Goal: Task Accomplishment & Management: Manage account settings

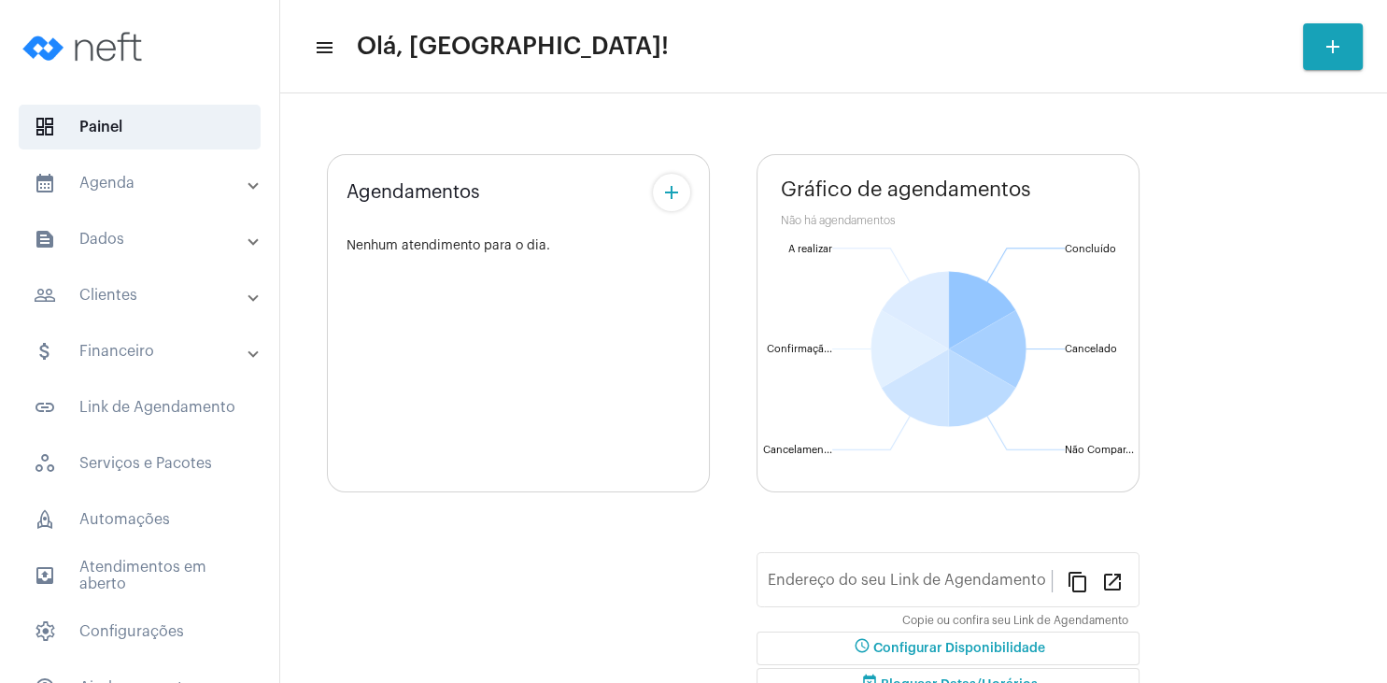
type input "[URL][DOMAIN_NAME][PERSON_NAME]"
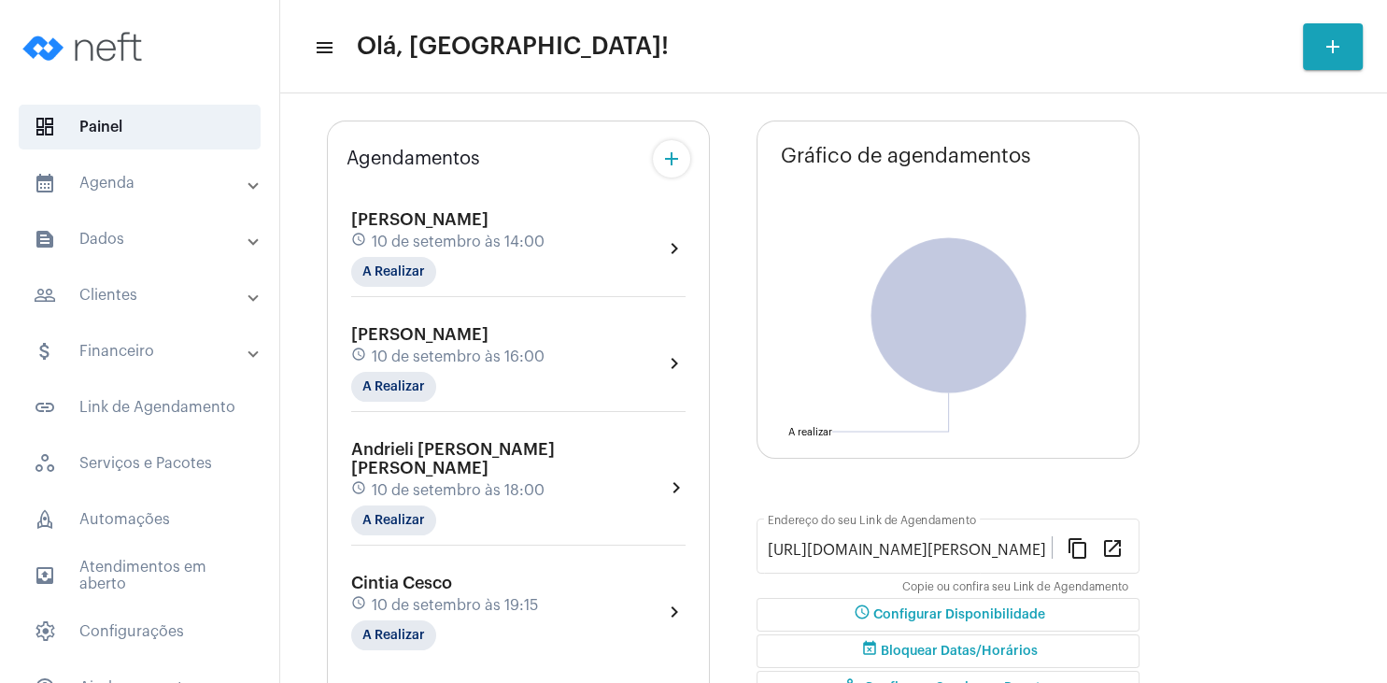
scroll to position [179, 0]
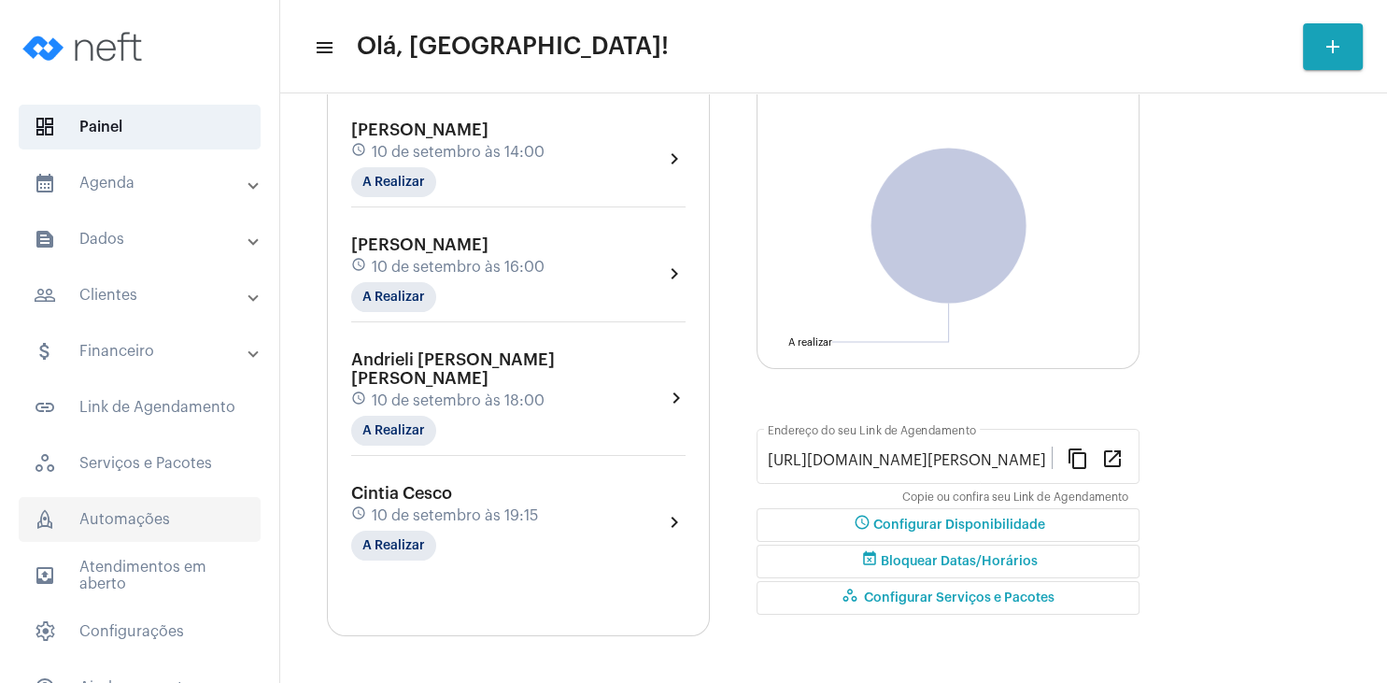
click at [138, 520] on span "rocket_outlined Automações" at bounding box center [140, 519] width 242 height 45
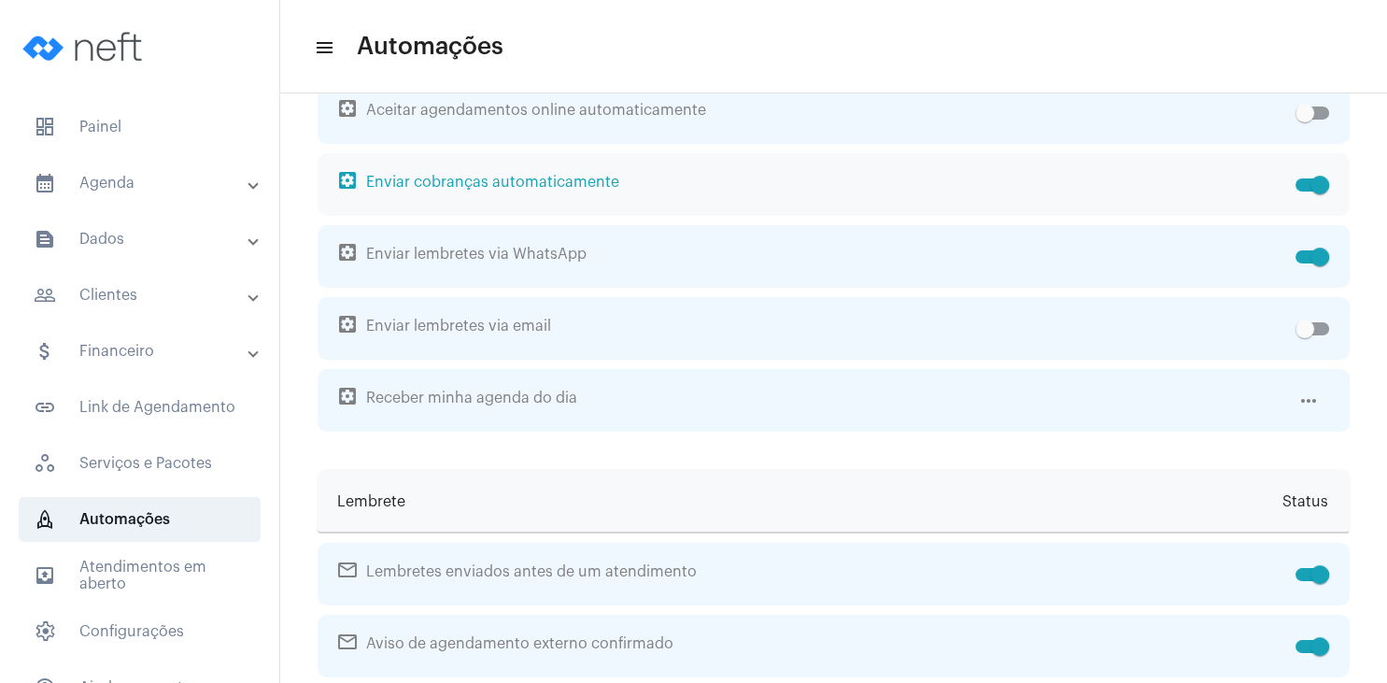
scroll to position [90, 0]
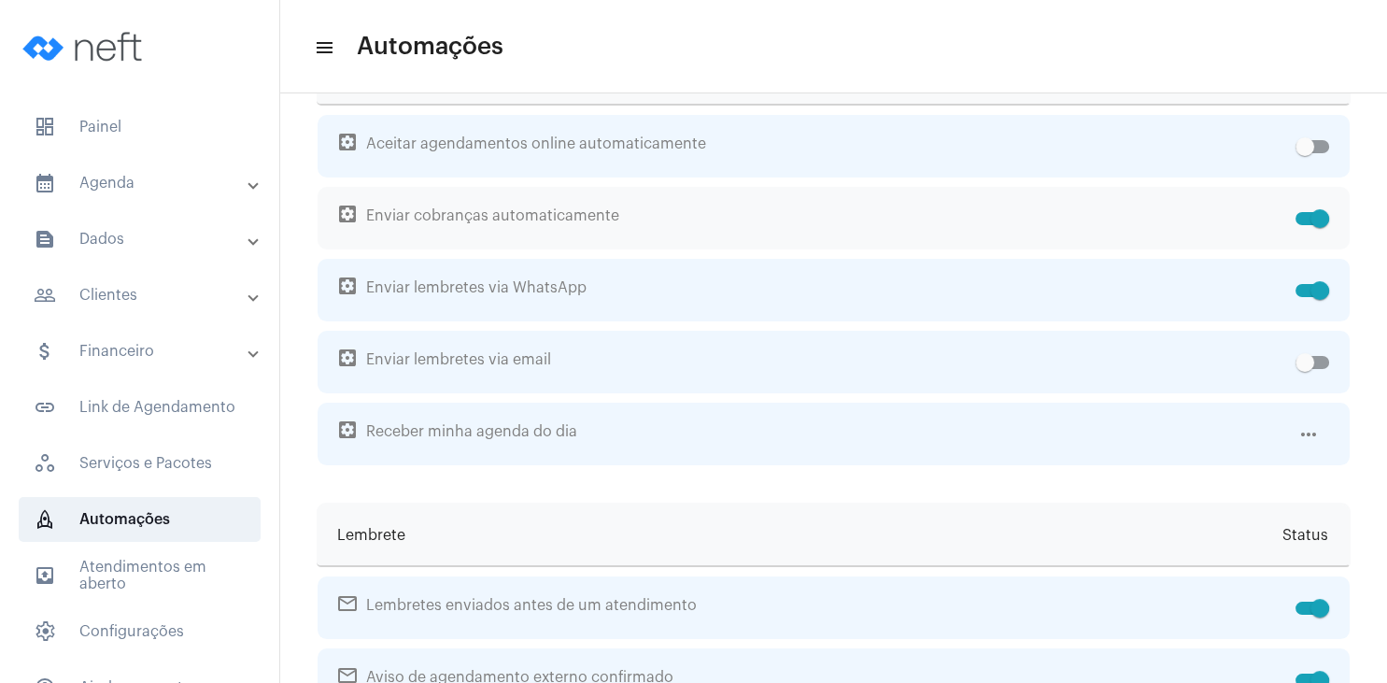
click at [1302, 217] on span at bounding box center [1313, 218] width 34 height 13
click at [1304, 225] on input "checkbox" at bounding box center [1304, 225] width 1 height 1
checkbox input "false"
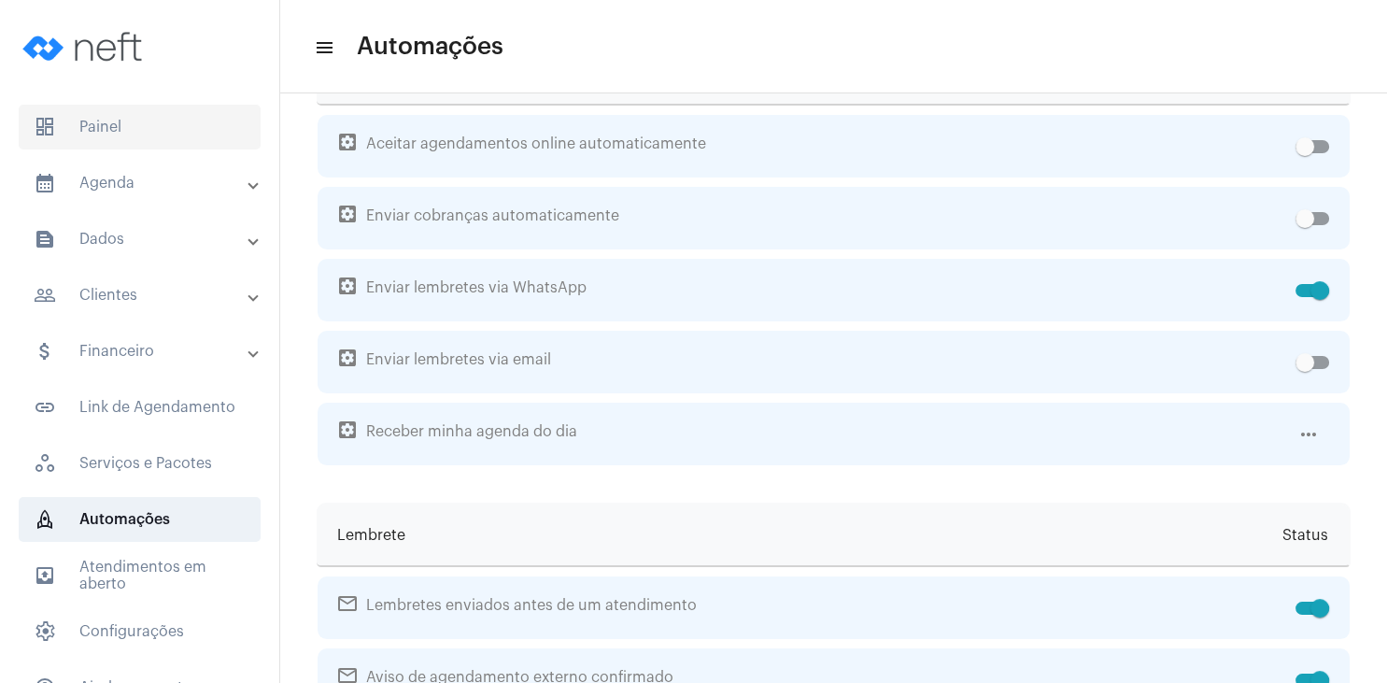
click at [164, 119] on span "dashboard Painel" at bounding box center [140, 127] width 242 height 45
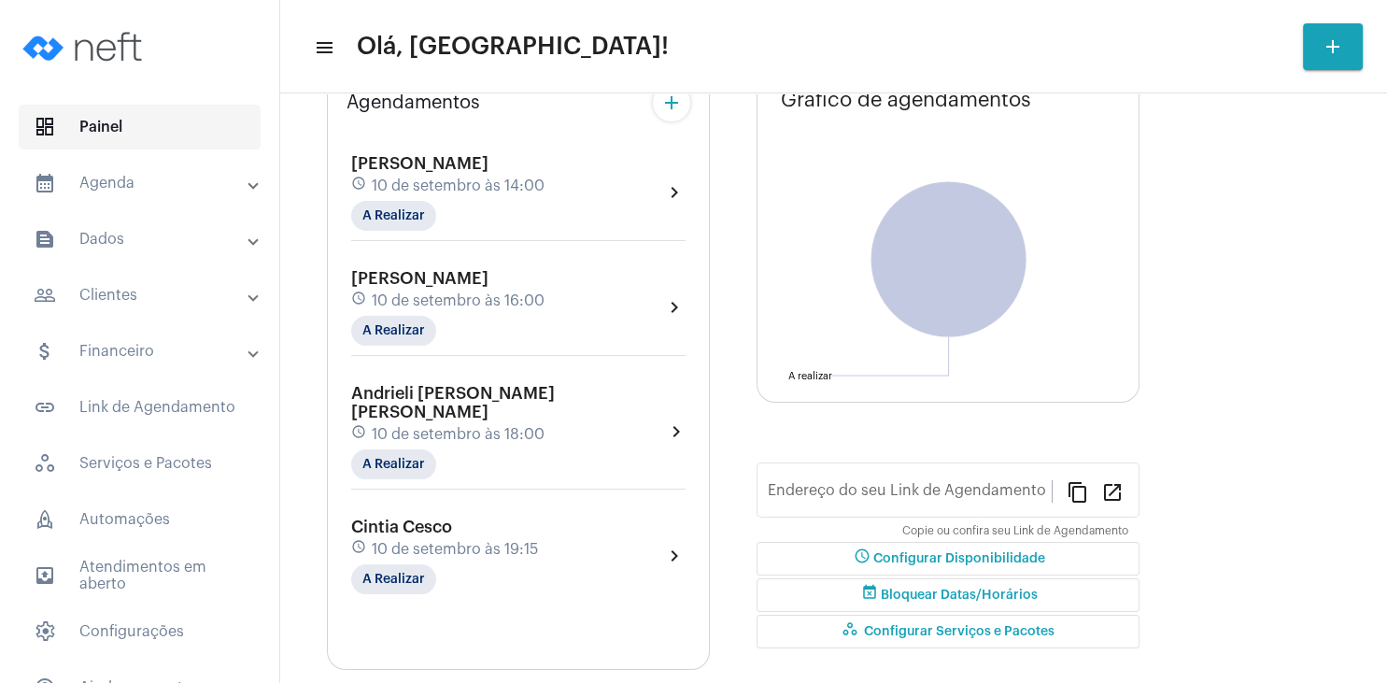
type input "[URL][DOMAIN_NAME][PERSON_NAME]"
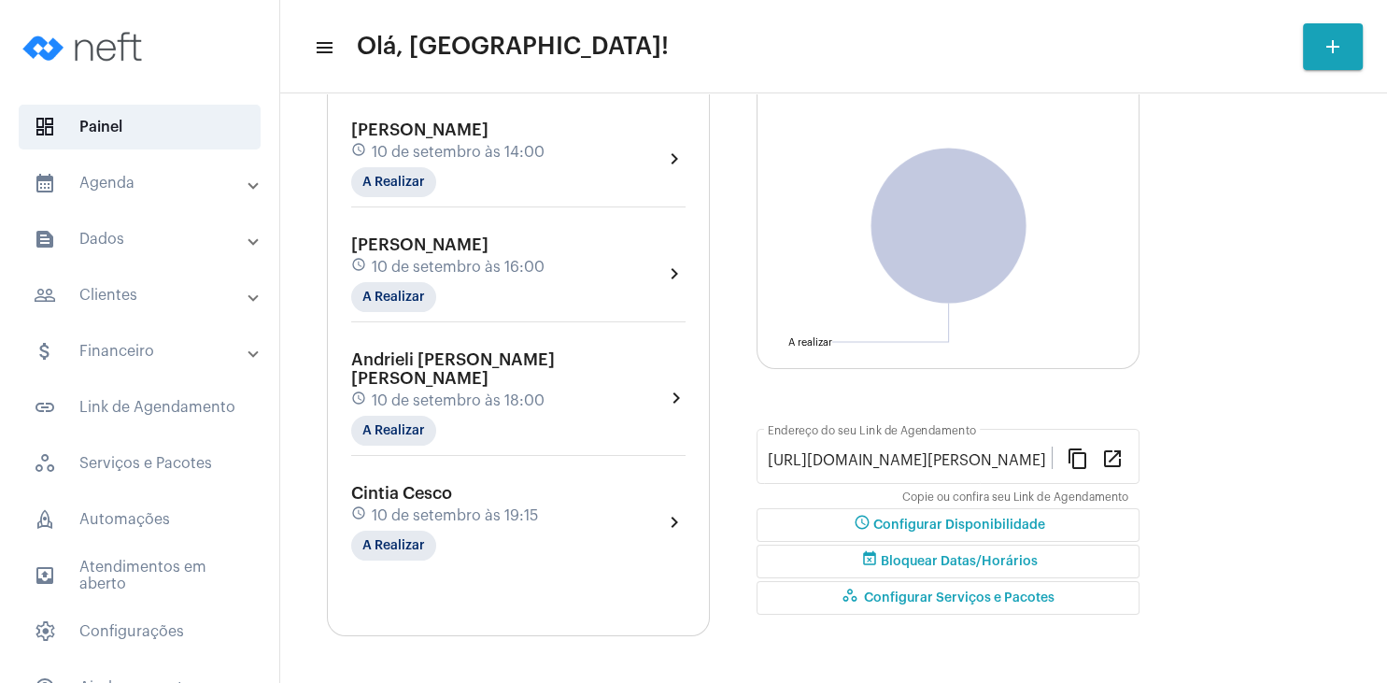
click at [469, 358] on span "Andrieli [PERSON_NAME] [PERSON_NAME]" at bounding box center [453, 369] width 204 height 36
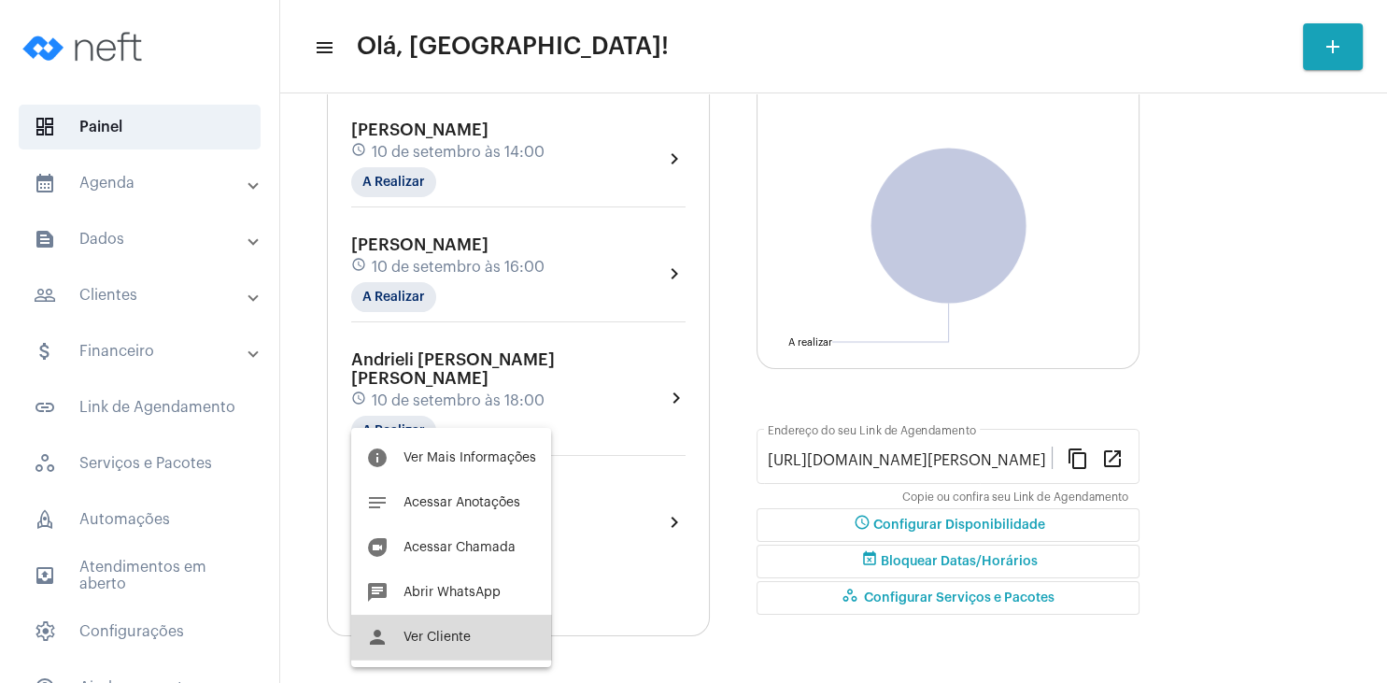
click at [475, 641] on button "person Ver Cliente" at bounding box center [451, 637] width 200 height 45
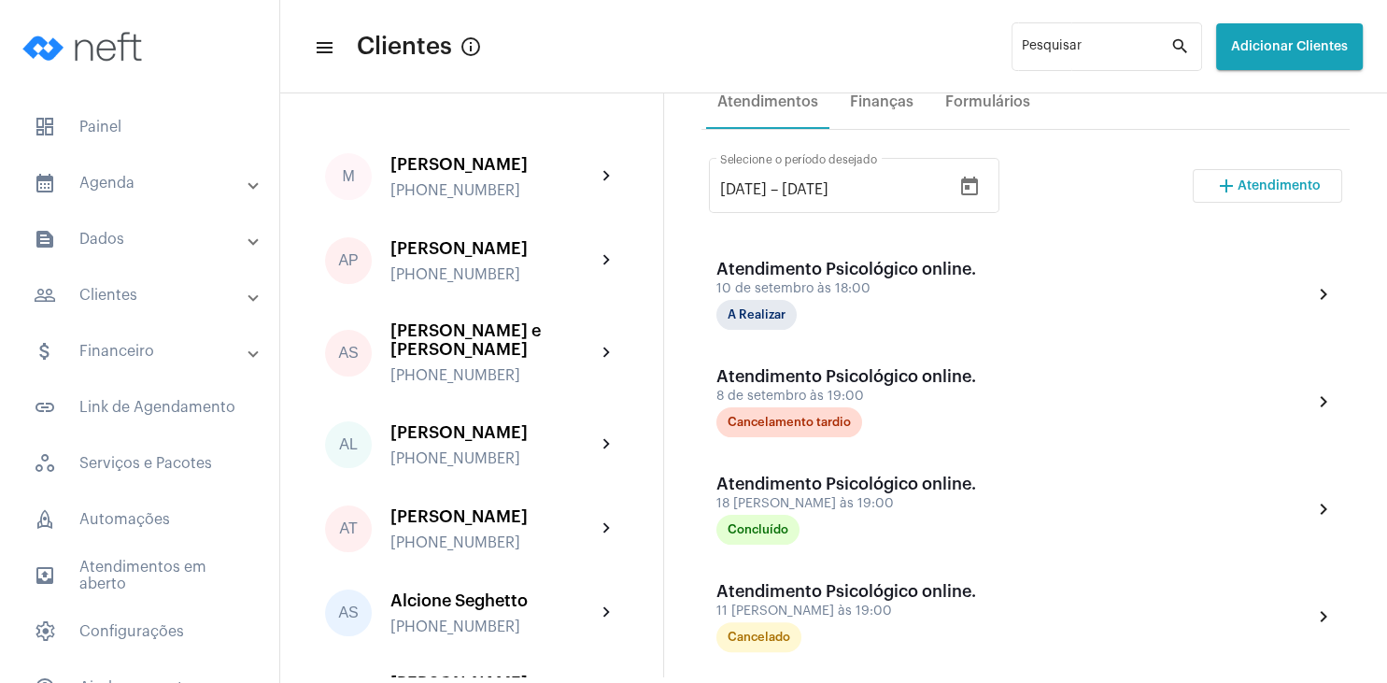
scroll to position [269, 0]
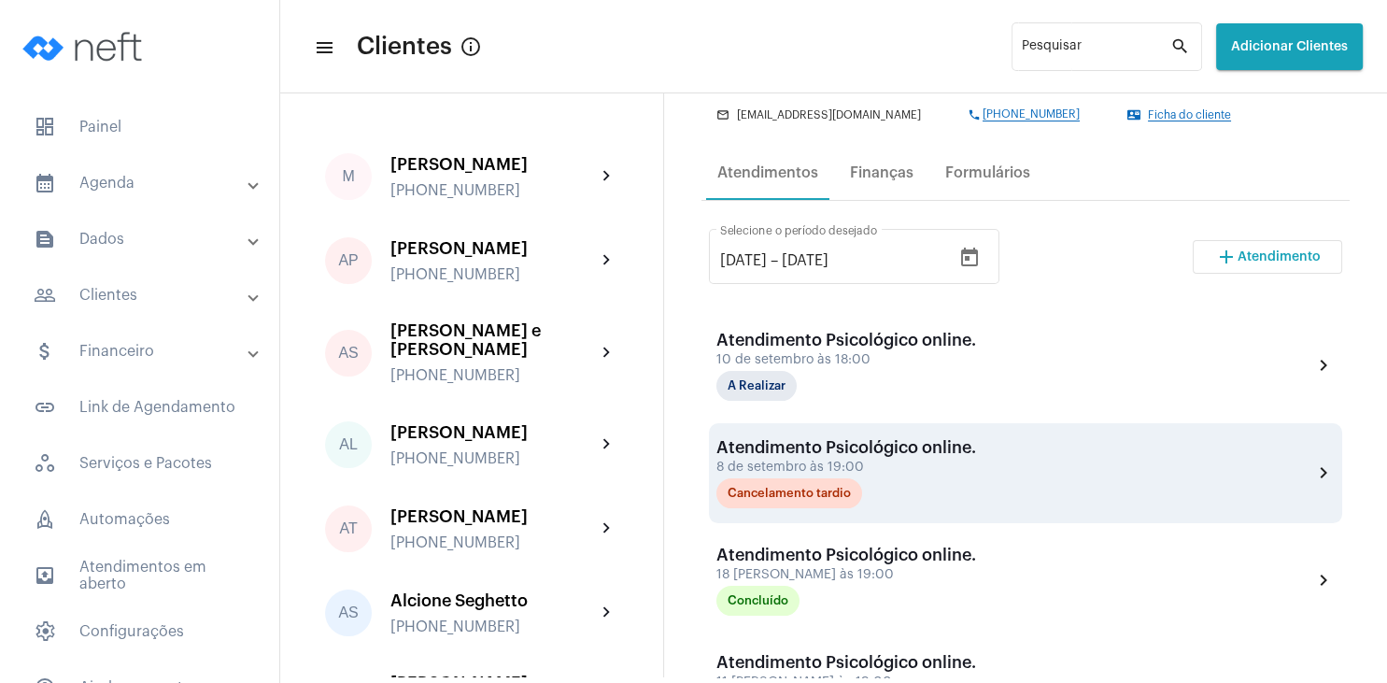
click at [870, 462] on div "8 de setembro às 19:00" at bounding box center [847, 468] width 260 height 14
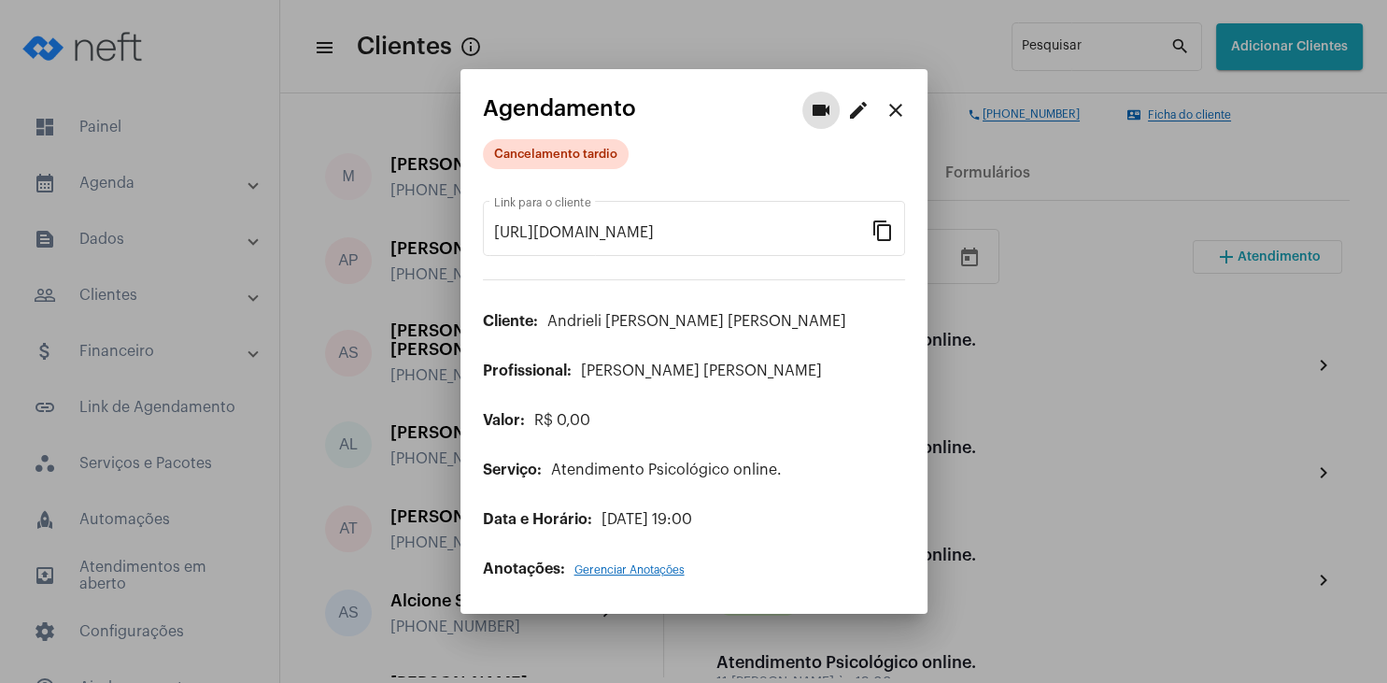
click at [899, 101] on mat-icon "close" at bounding box center [896, 110] width 22 height 22
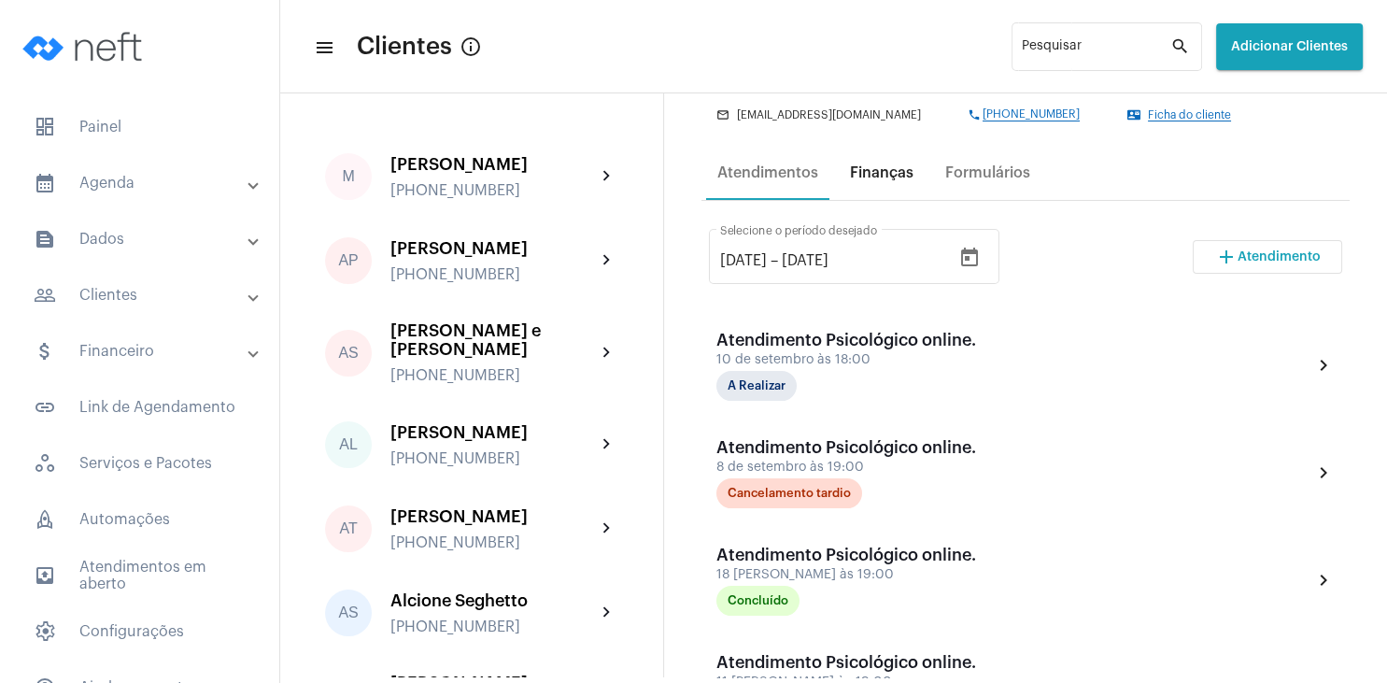
click at [891, 170] on div "Finanças" at bounding box center [882, 172] width 64 height 17
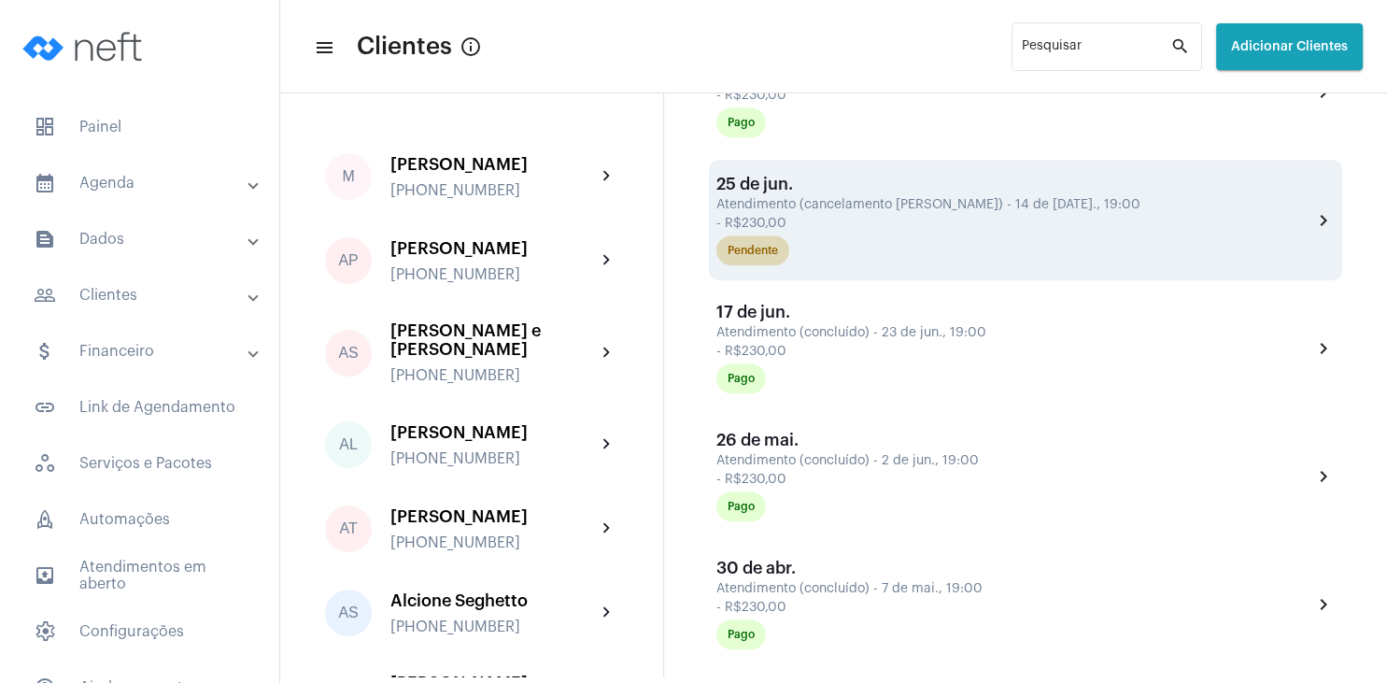
scroll to position [807, 0]
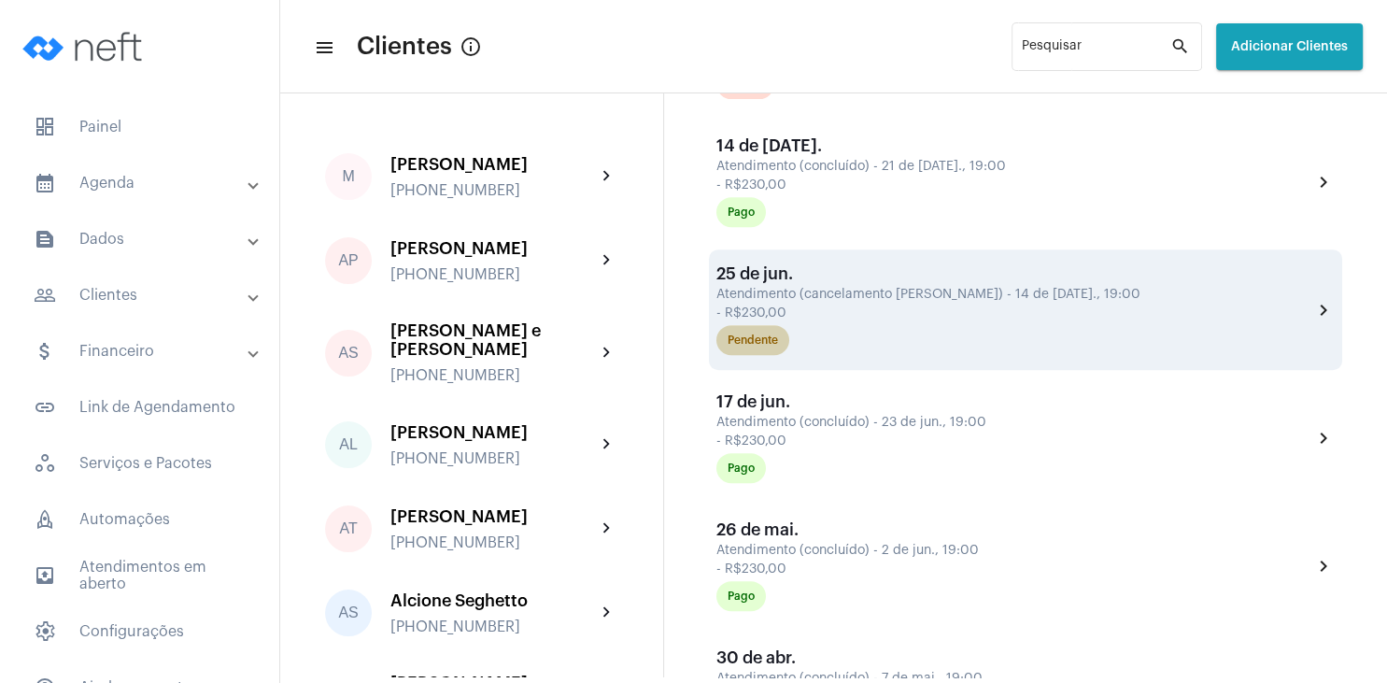
click at [770, 347] on div "Pendente" at bounding box center [753, 340] width 50 height 12
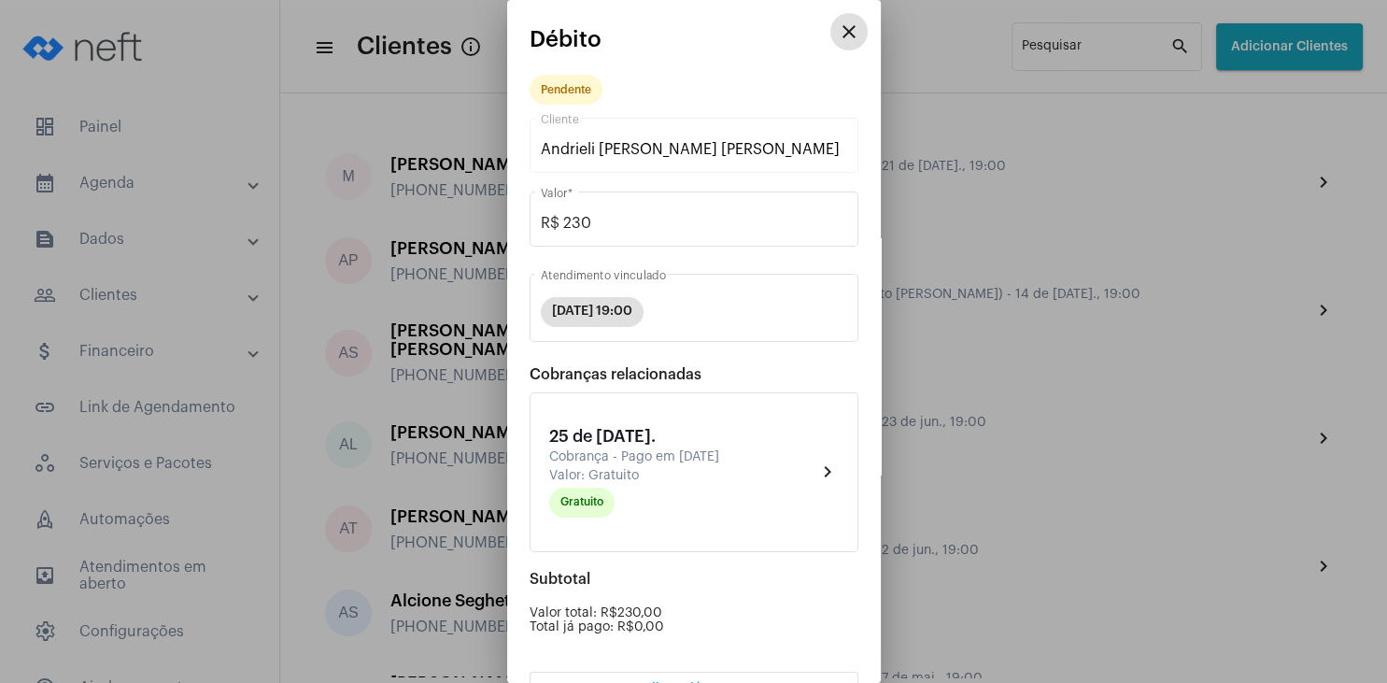
click at [1103, 494] on div at bounding box center [693, 341] width 1387 height 683
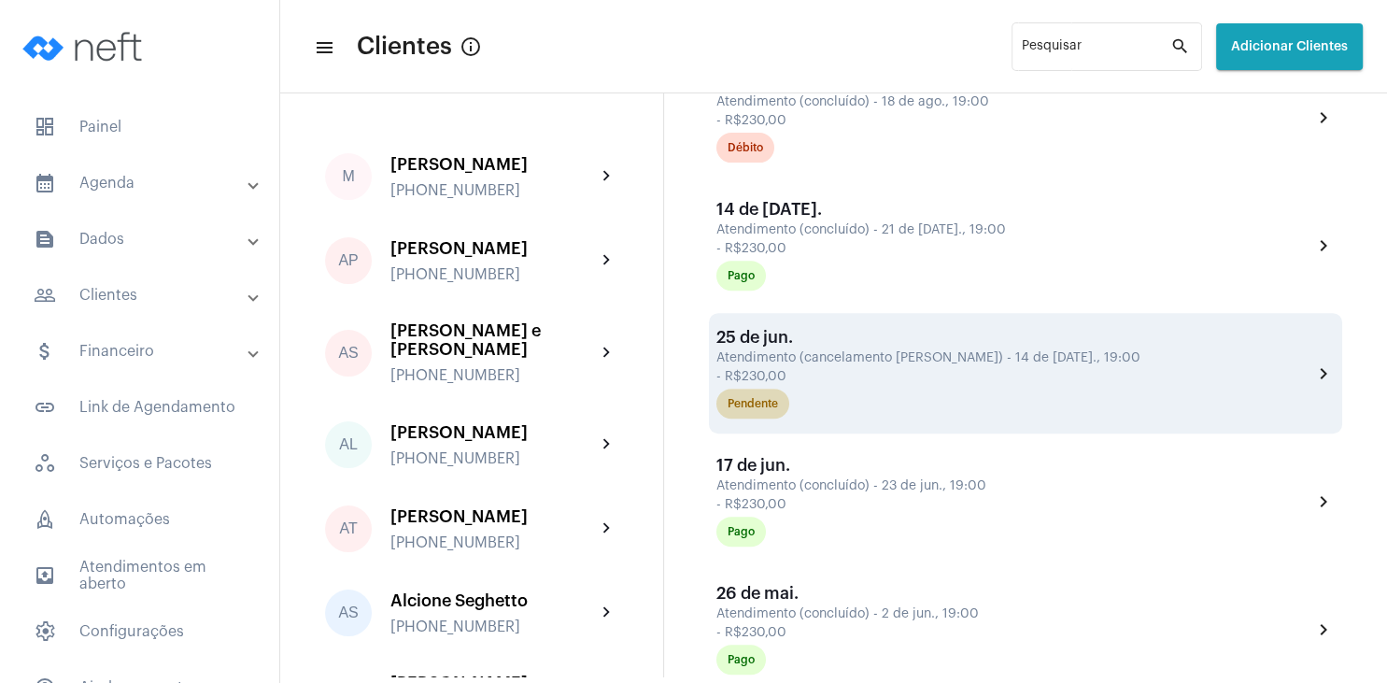
scroll to position [718, 0]
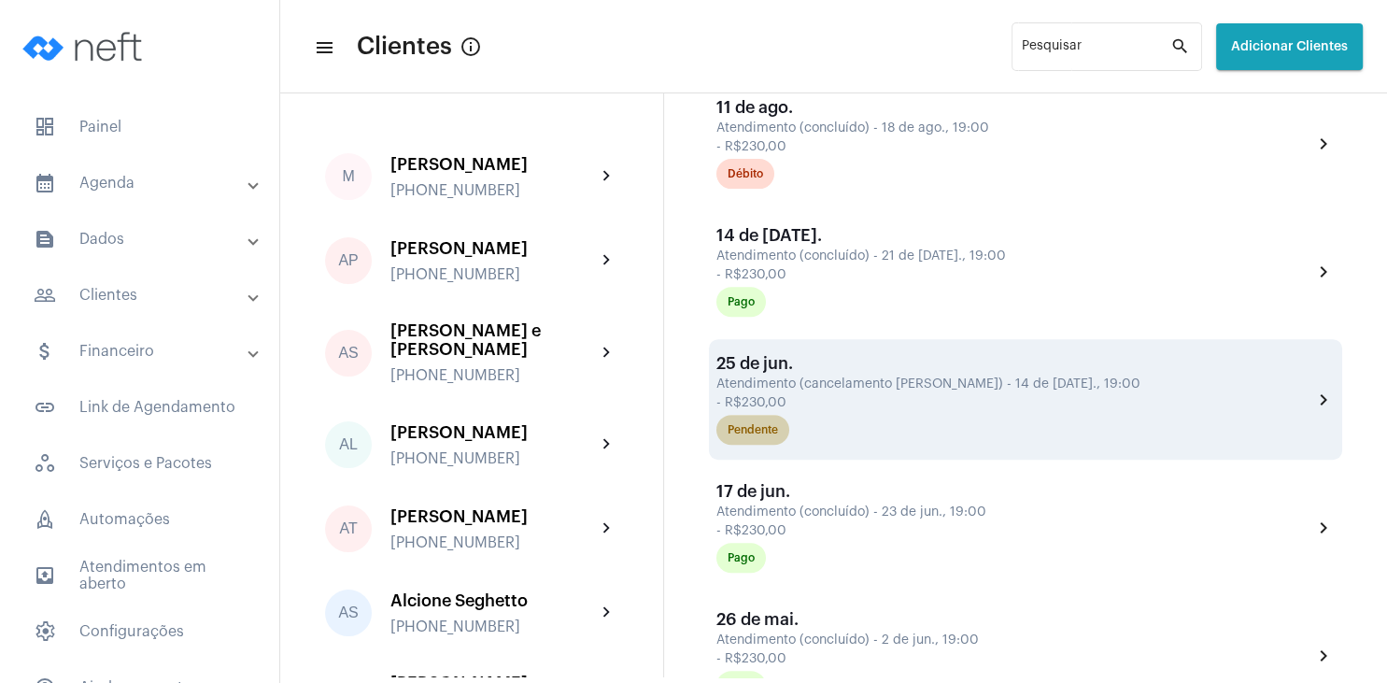
click at [774, 444] on mat-chip "Pendente" at bounding box center [753, 430] width 73 height 30
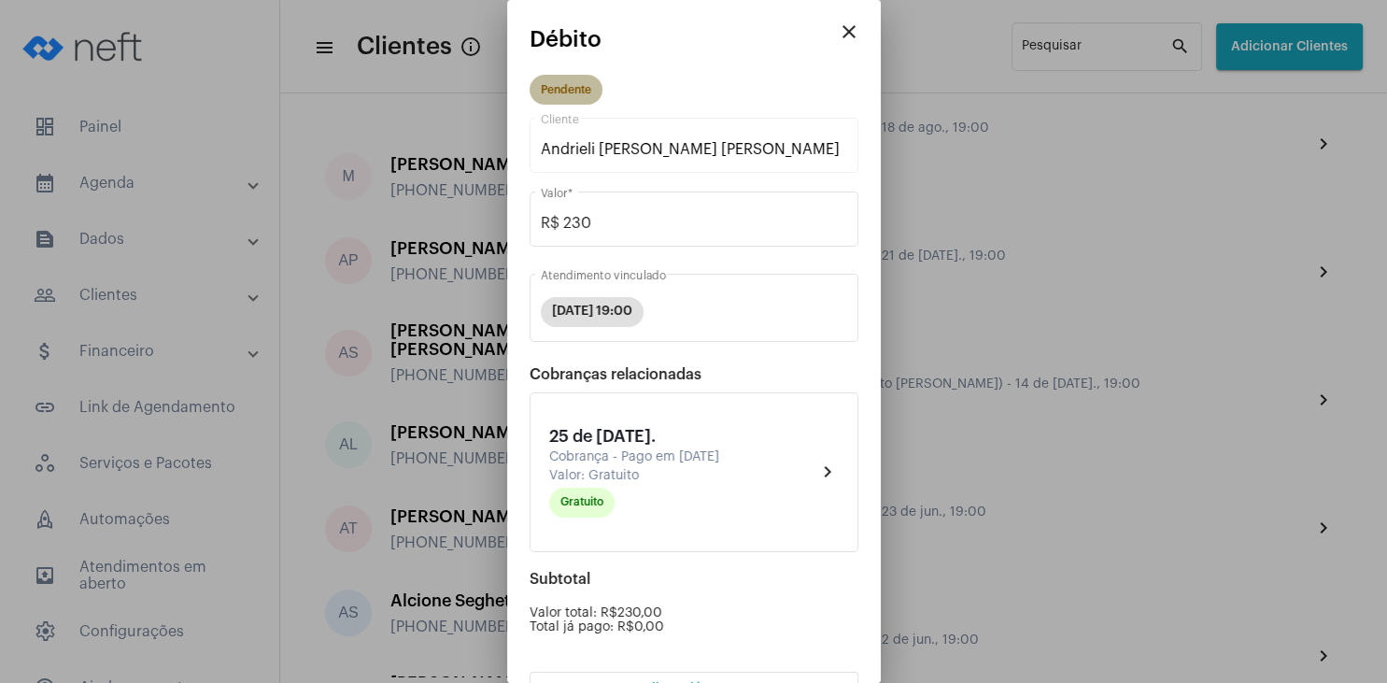
click at [579, 88] on mat-chip "Pendente" at bounding box center [566, 90] width 73 height 30
click at [576, 90] on mat-chip "Pendente" at bounding box center [566, 90] width 73 height 30
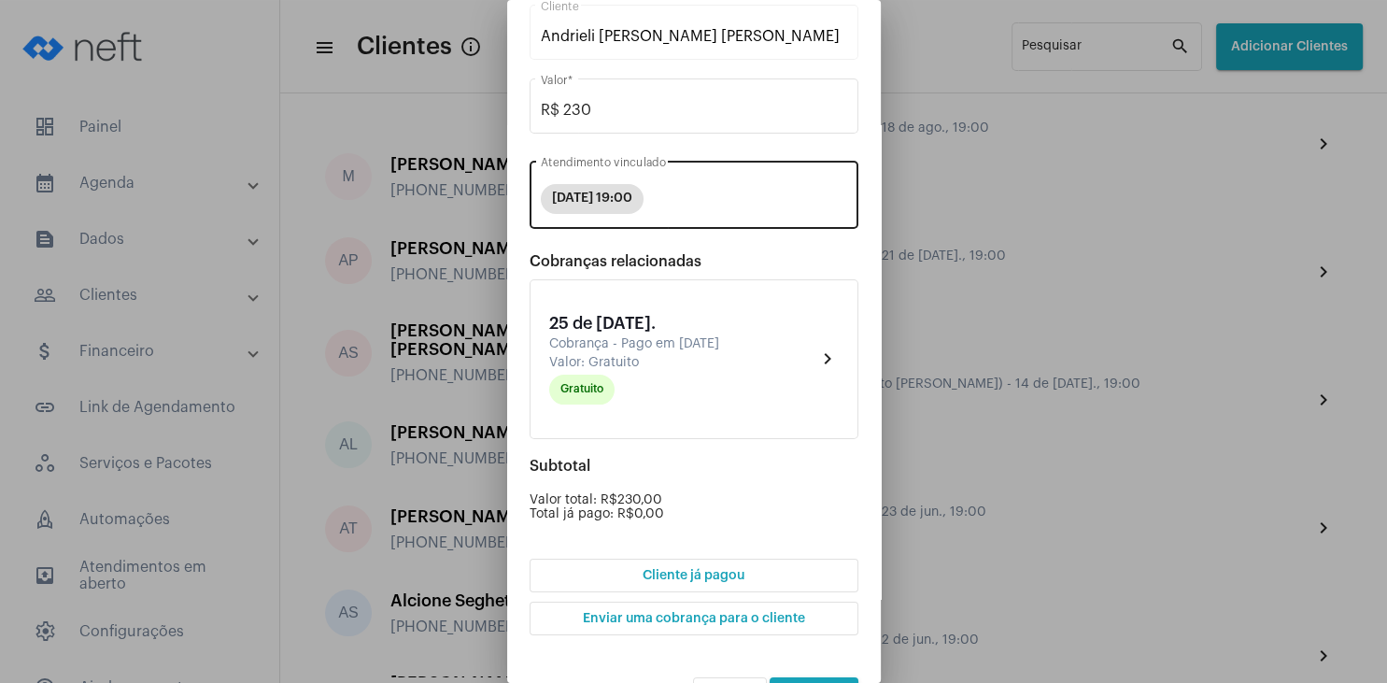
scroll to position [164, 0]
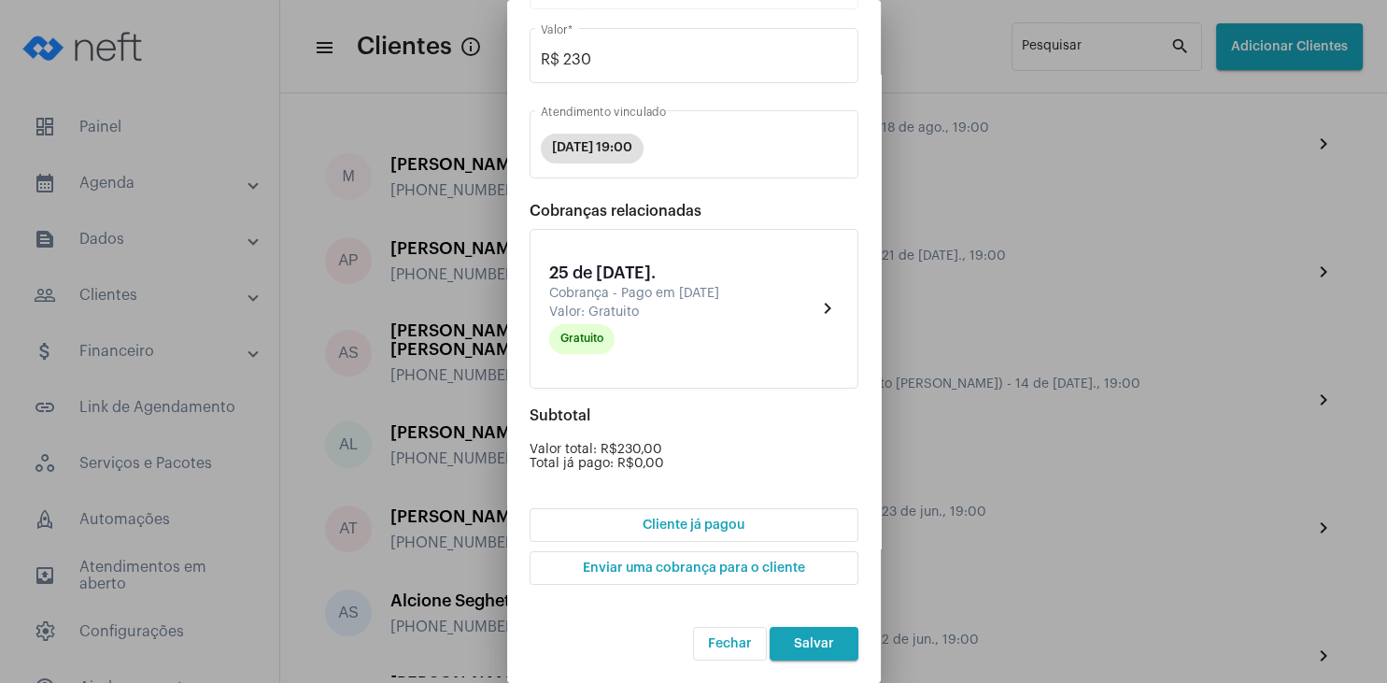
click at [697, 523] on span "Cliente já pagou" at bounding box center [694, 525] width 102 height 13
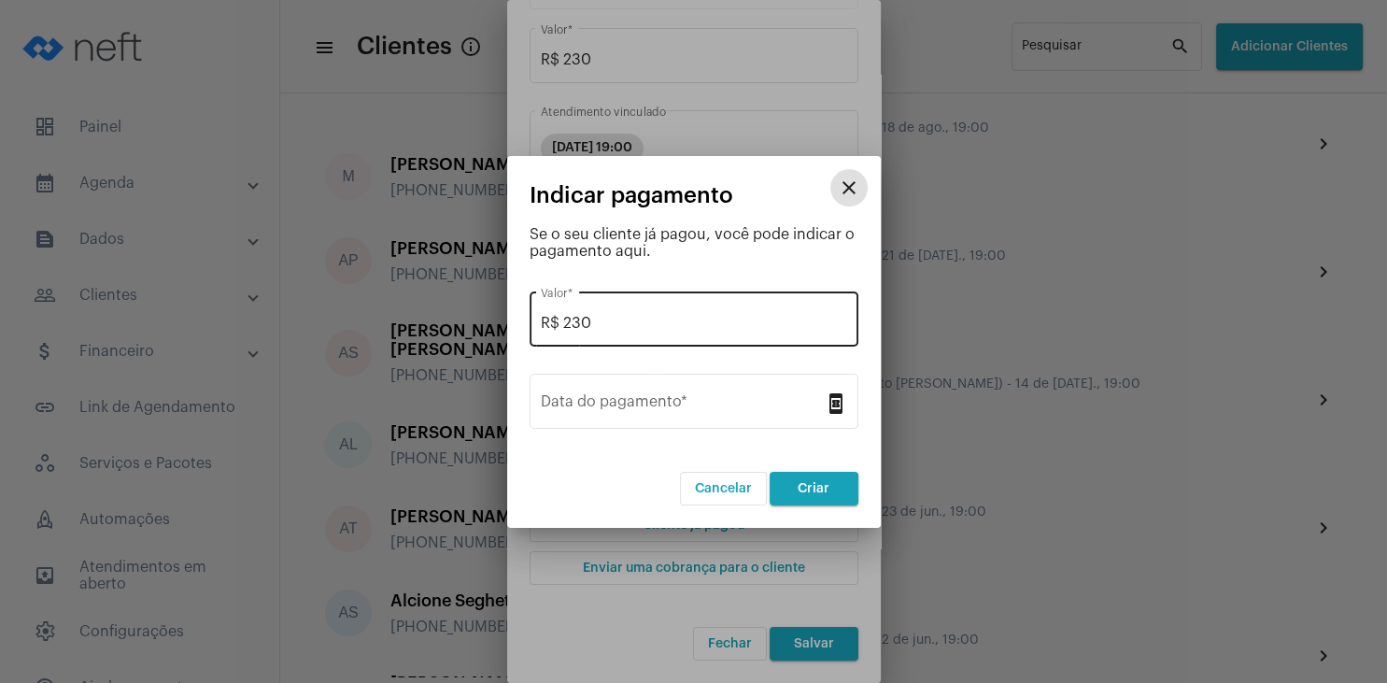
click at [600, 320] on input "R$ 230" at bounding box center [694, 323] width 306 height 17
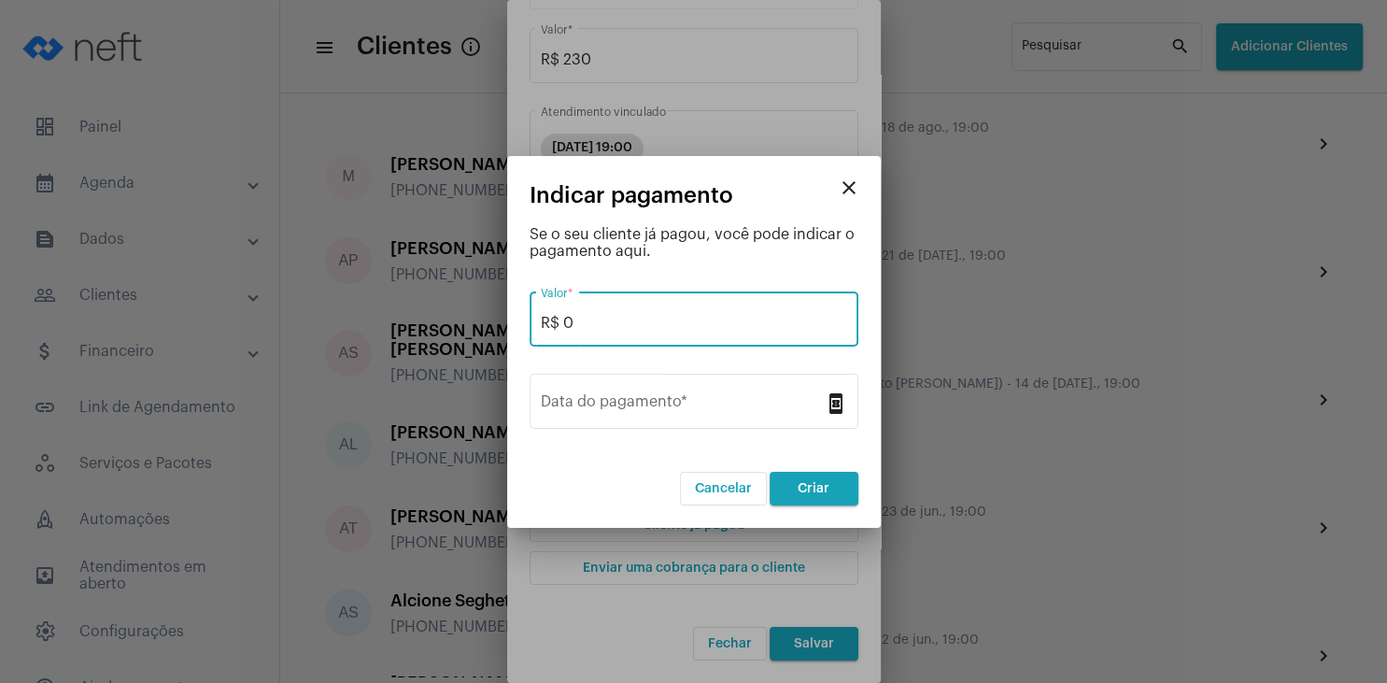
type input "R$ 0"
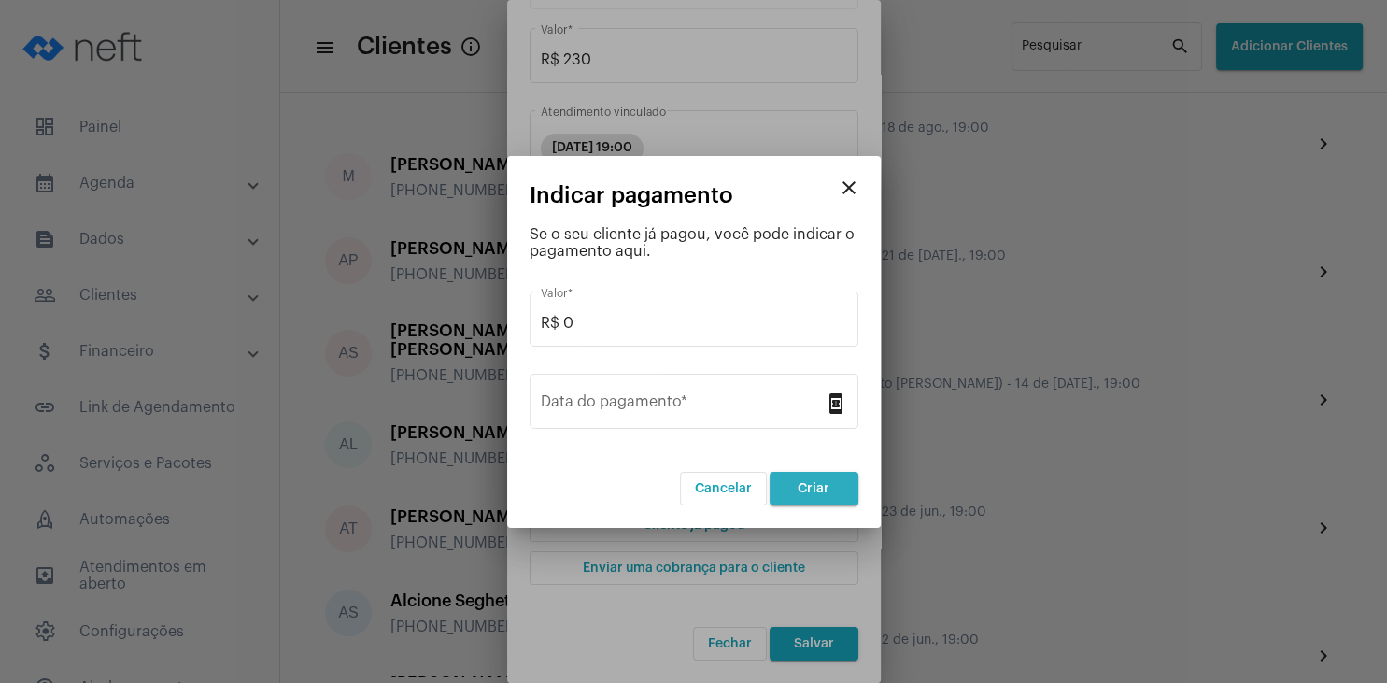
click at [816, 479] on button "Criar" at bounding box center [814, 489] width 89 height 34
click at [850, 190] on mat-icon "close" at bounding box center [849, 188] width 22 height 22
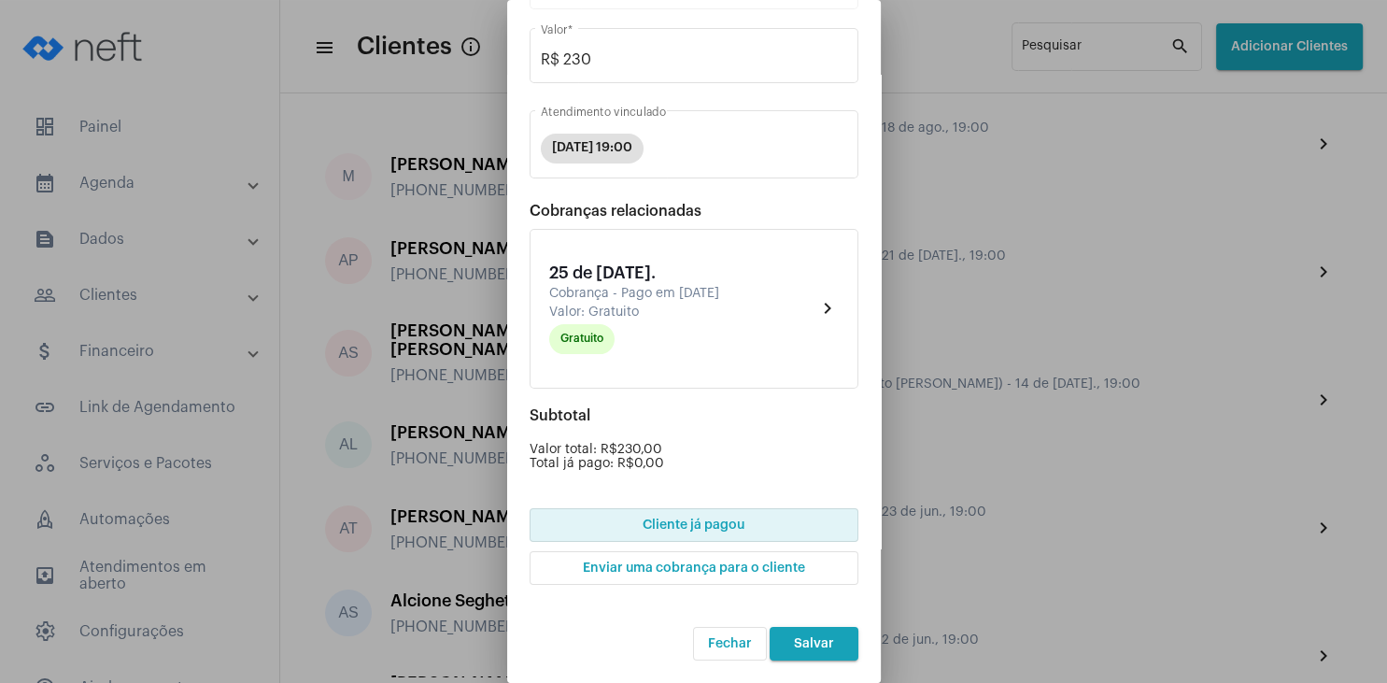
click at [817, 645] on span "Salvar" at bounding box center [814, 643] width 40 height 13
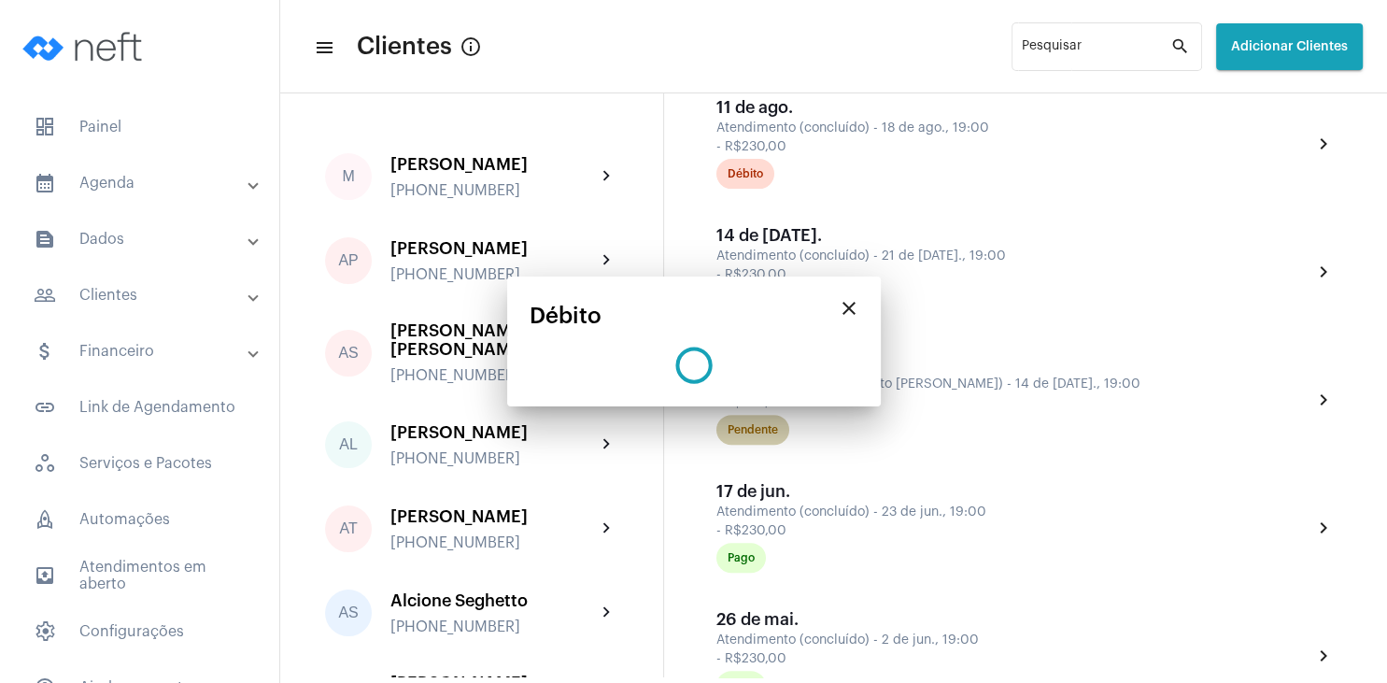
scroll to position [0, 0]
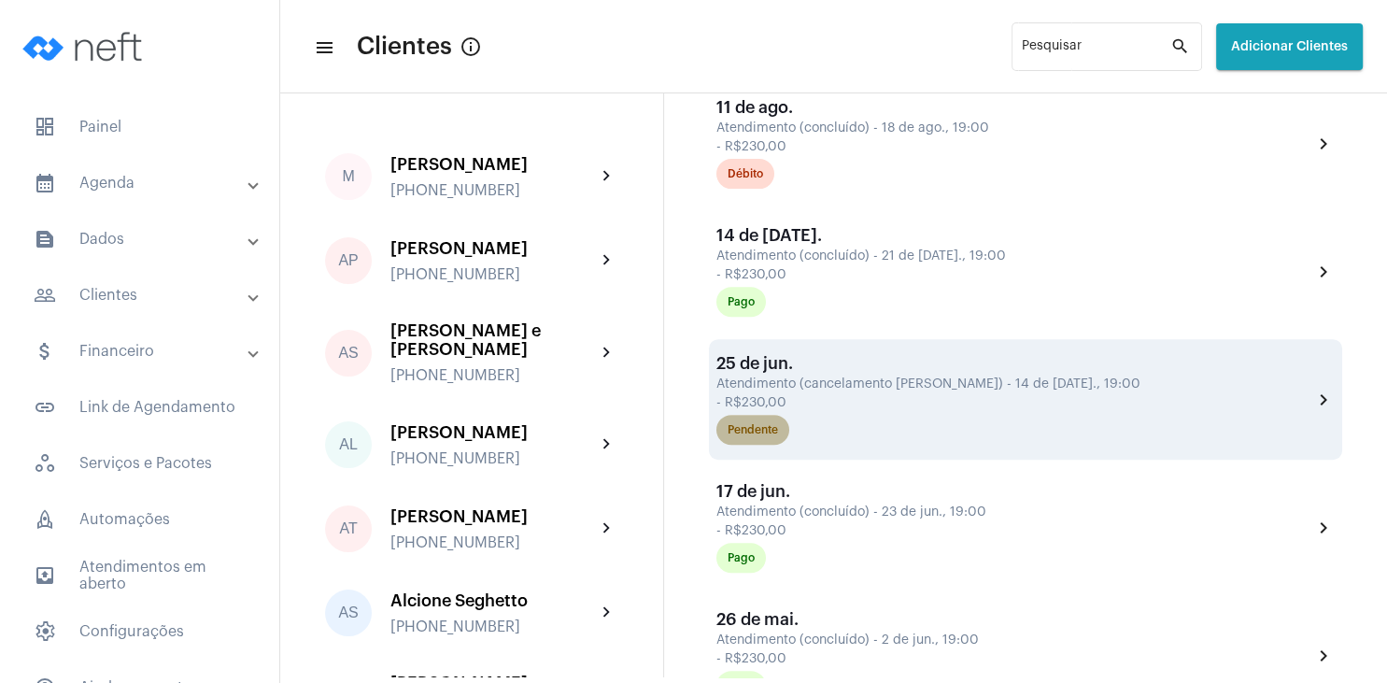
click at [747, 433] on div "Pendente" at bounding box center [753, 430] width 50 height 12
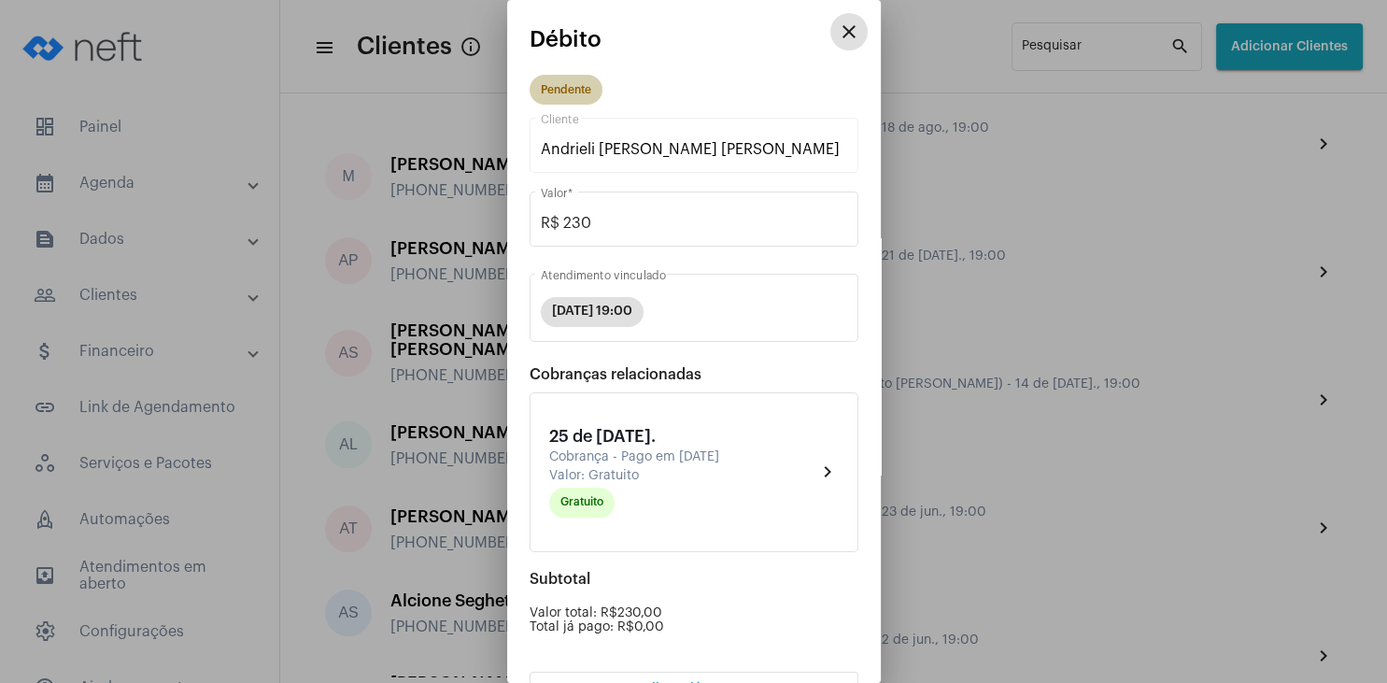
click at [574, 92] on mat-chip "Pendente" at bounding box center [566, 90] width 73 height 30
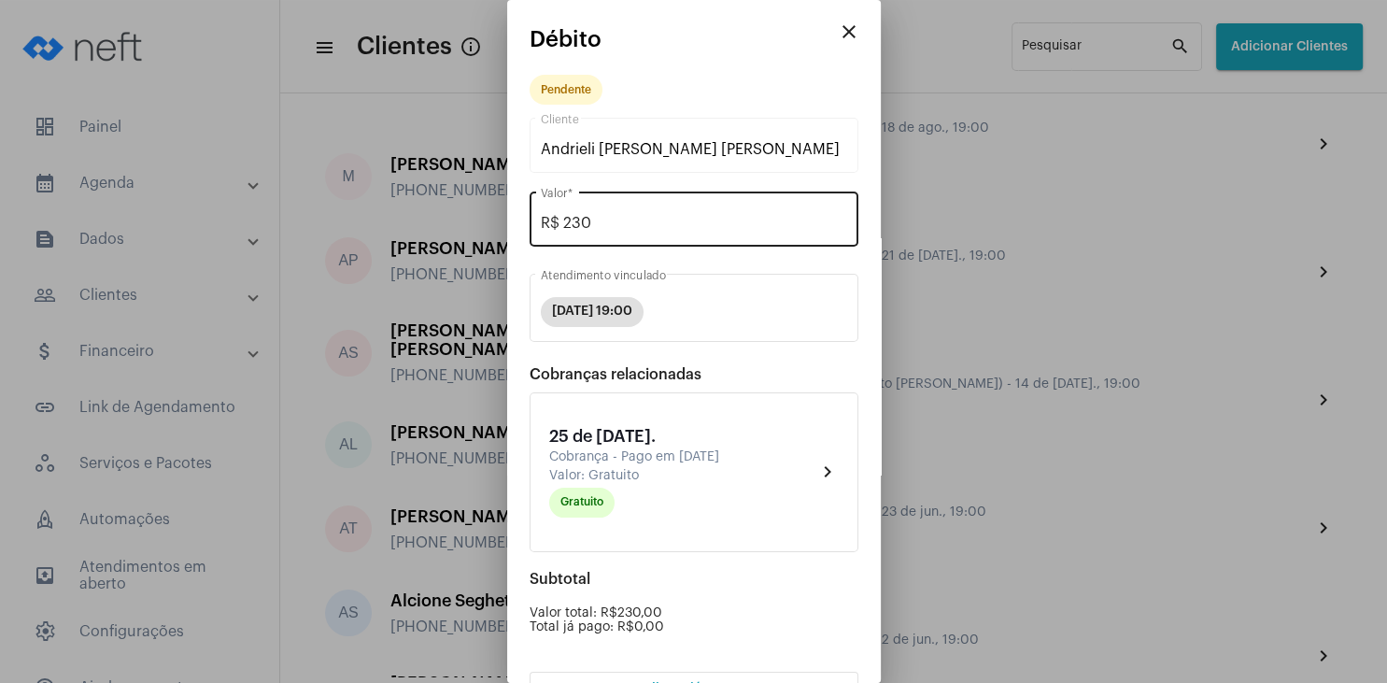
click at [597, 222] on input "R$ 230" at bounding box center [694, 223] width 306 height 17
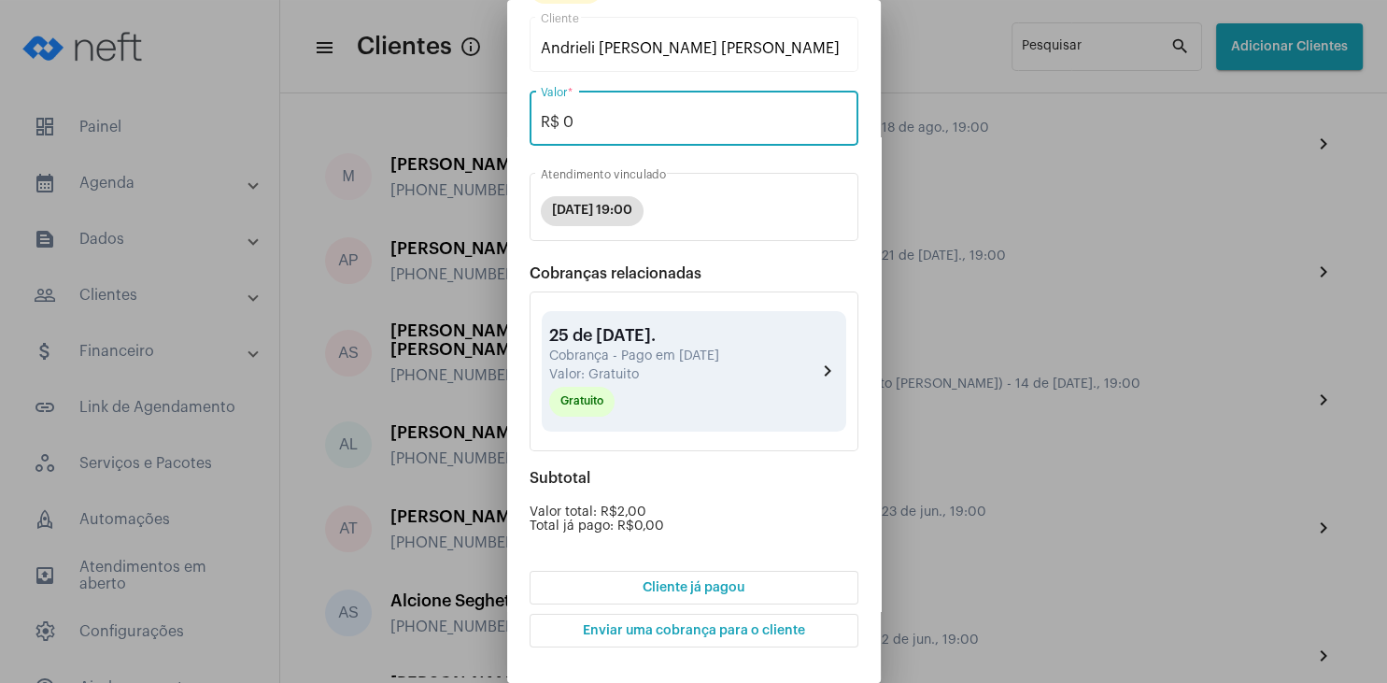
scroll to position [164, 0]
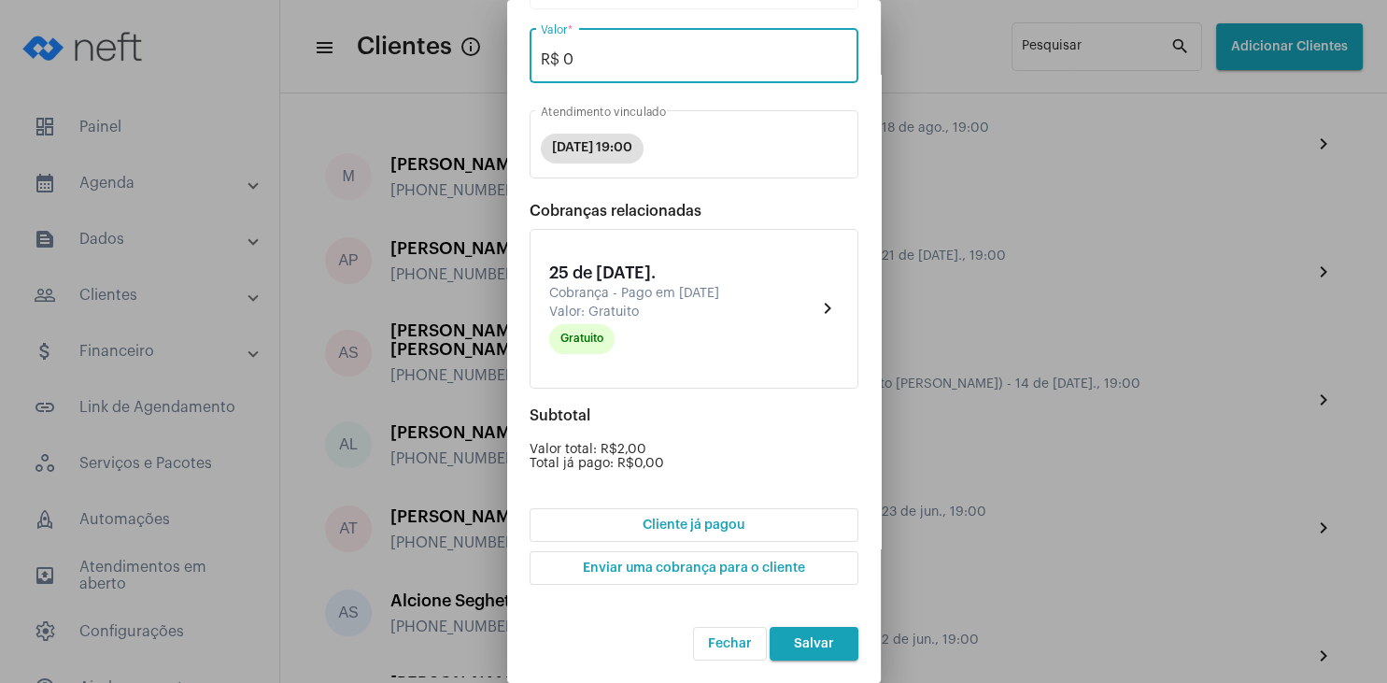
type input "R$ 0"
click at [818, 643] on span "Salvar" at bounding box center [814, 643] width 40 height 13
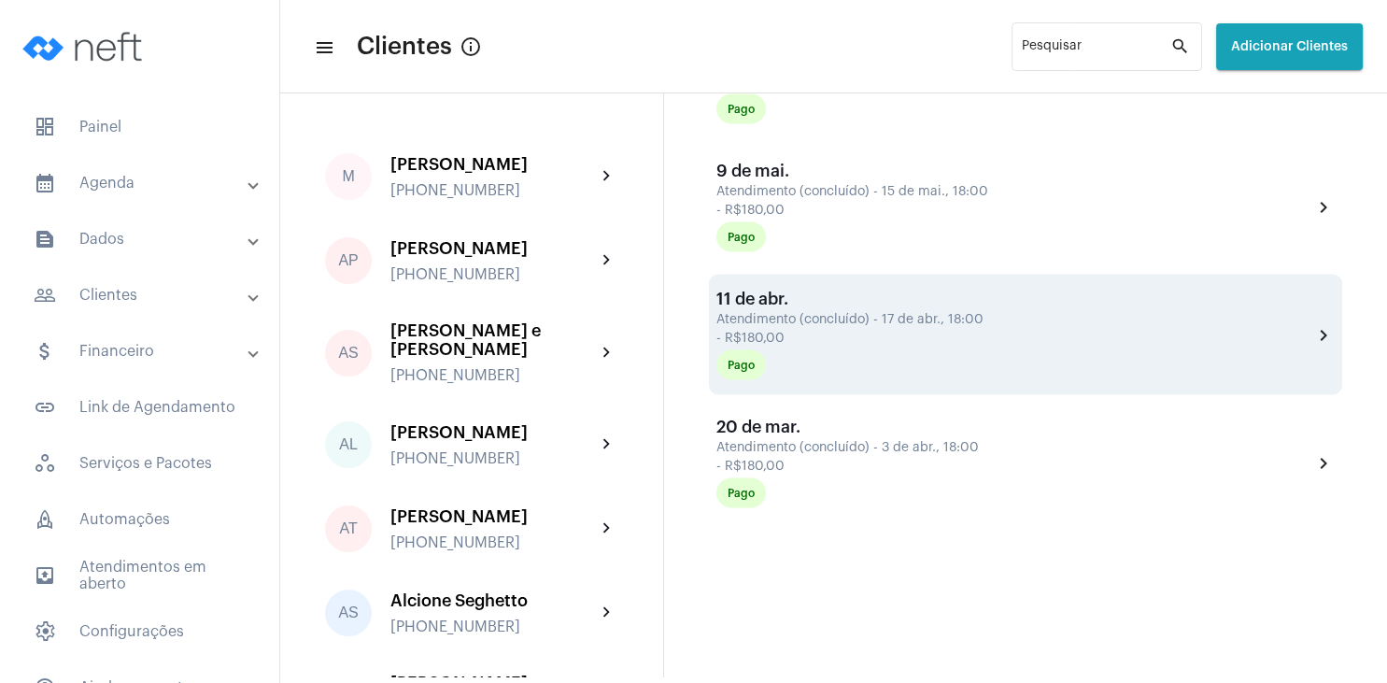
scroll to position [3512, 0]
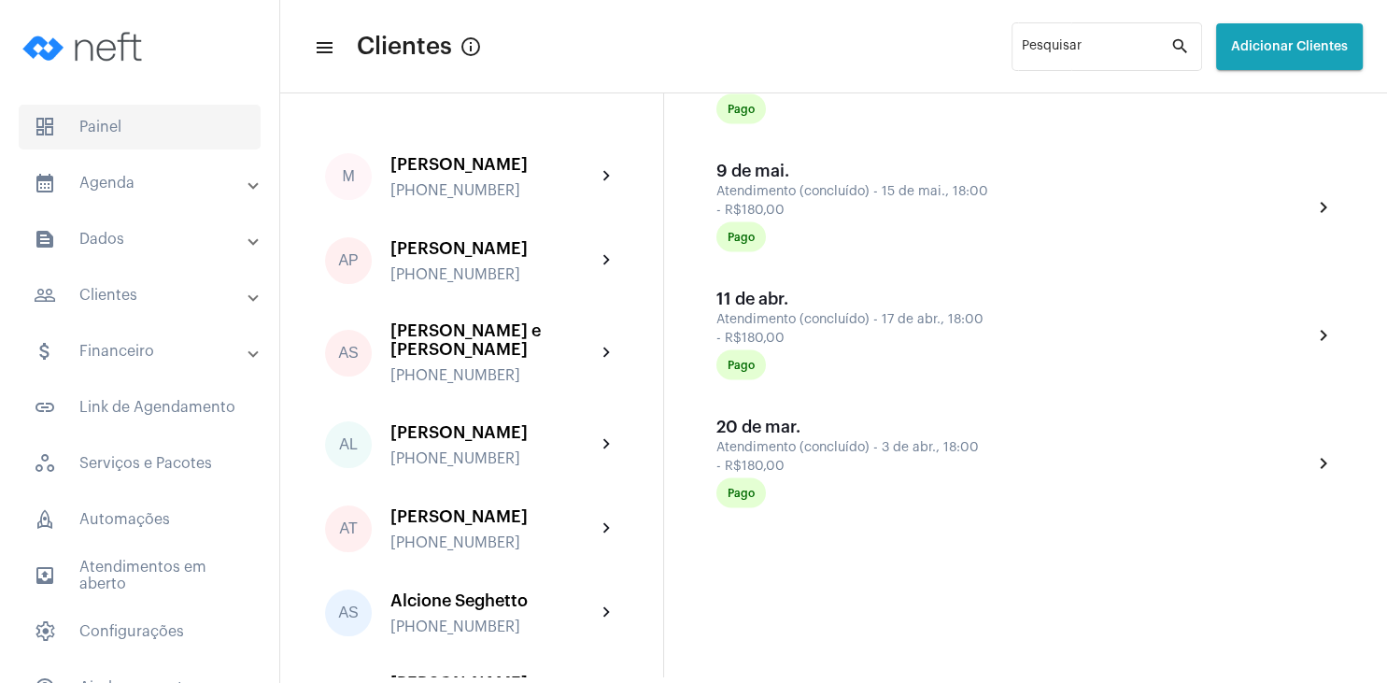
click at [133, 146] on span "dashboard Painel" at bounding box center [140, 127] width 242 height 45
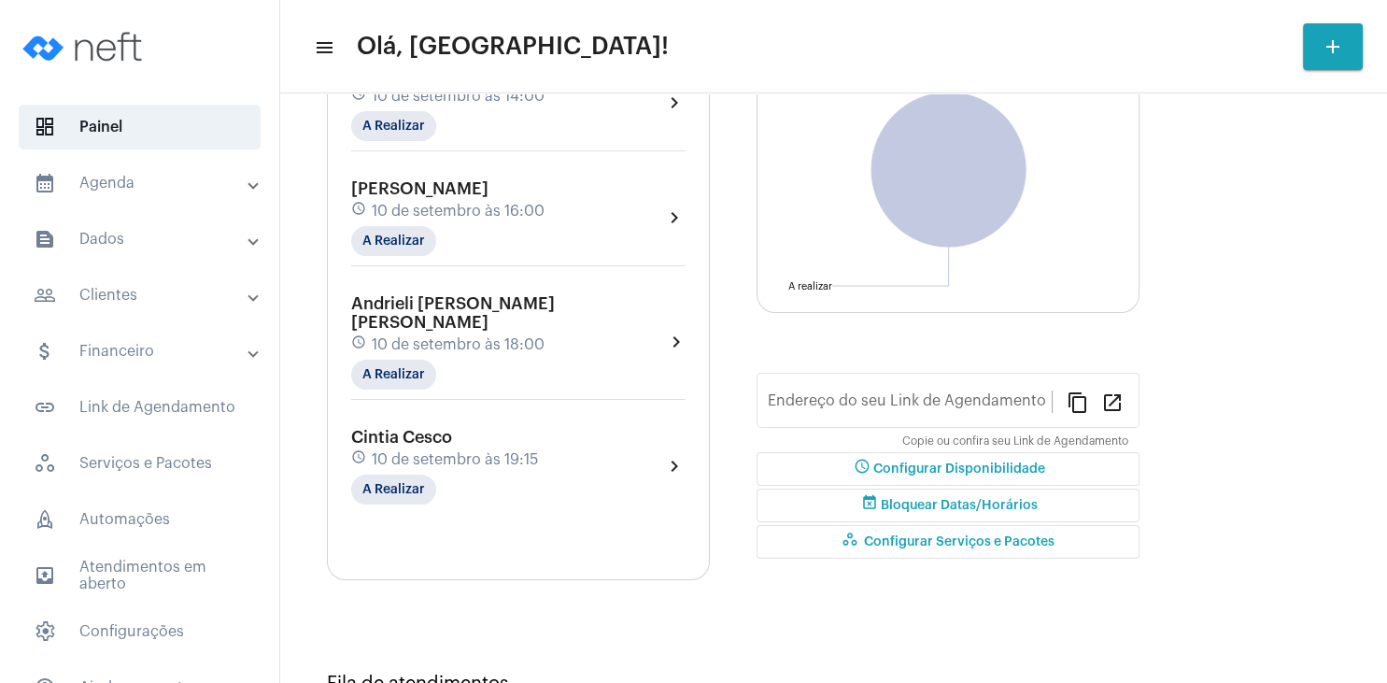
type input "[URL][DOMAIN_NAME][PERSON_NAME]"
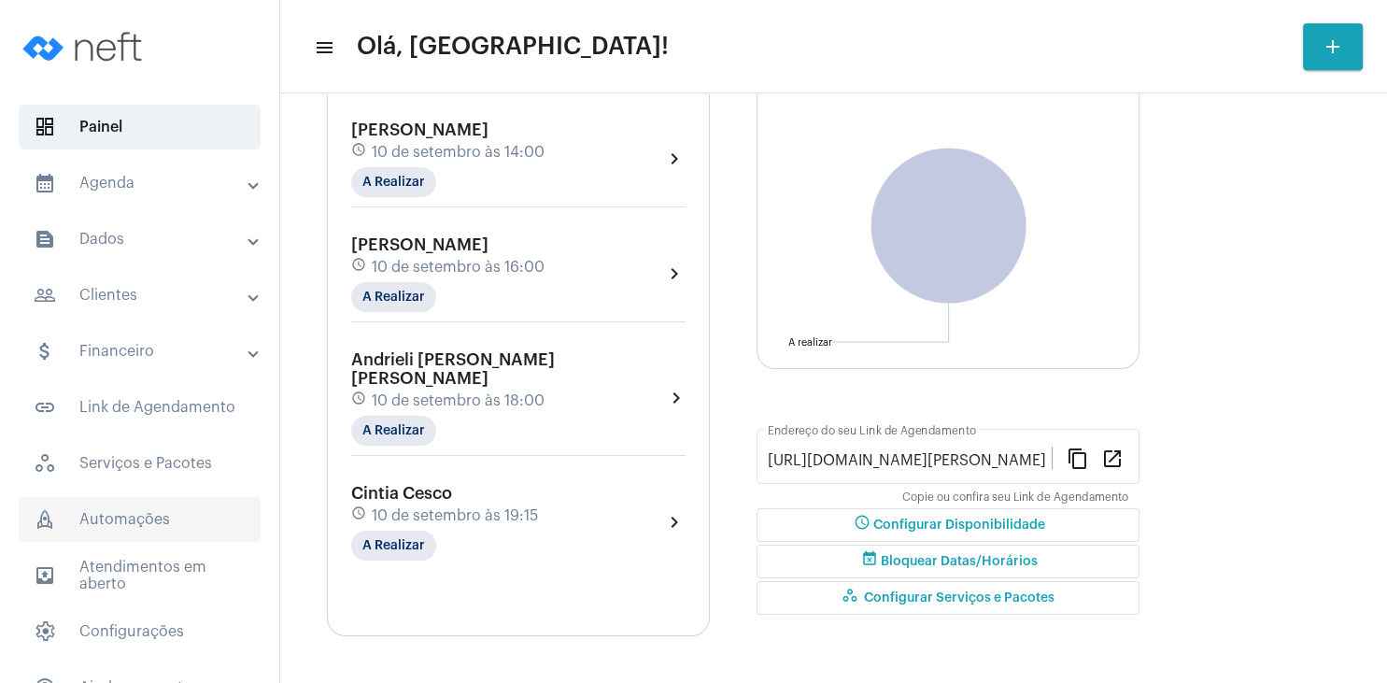
click at [119, 527] on span "rocket_outlined Automações" at bounding box center [140, 519] width 242 height 45
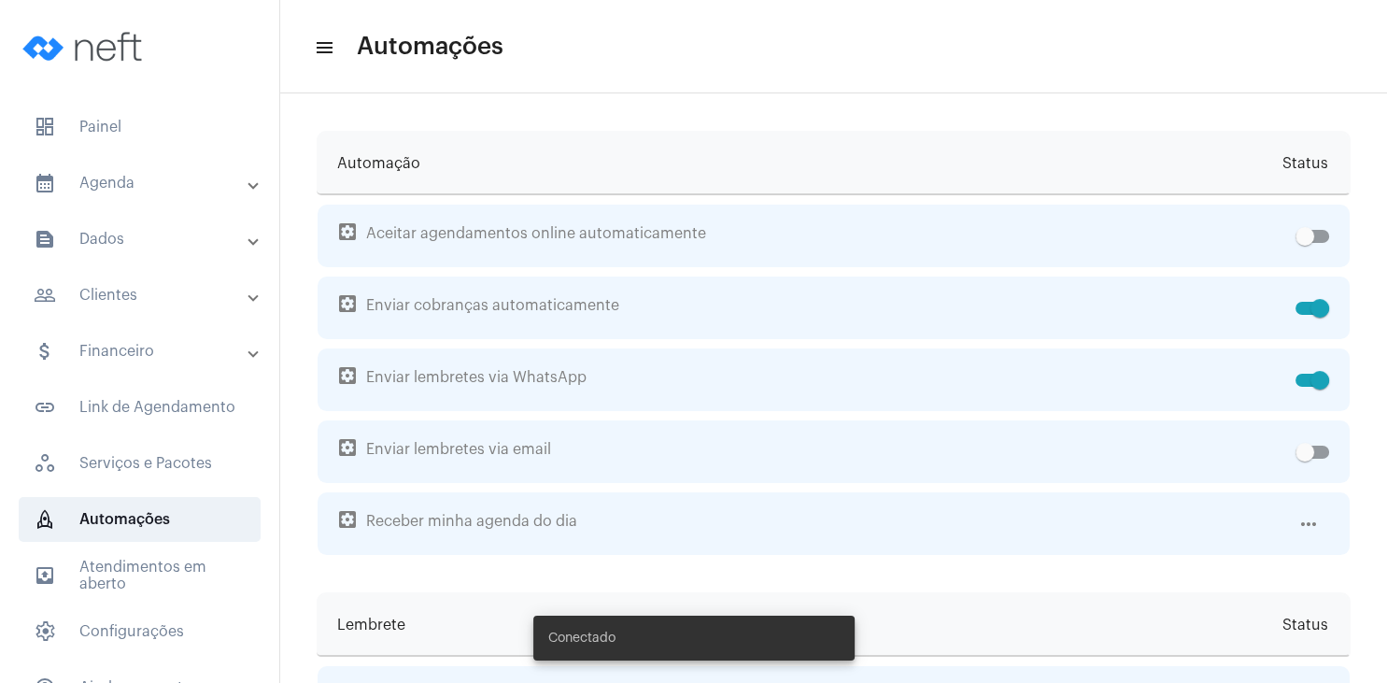
scroll to position [93, 0]
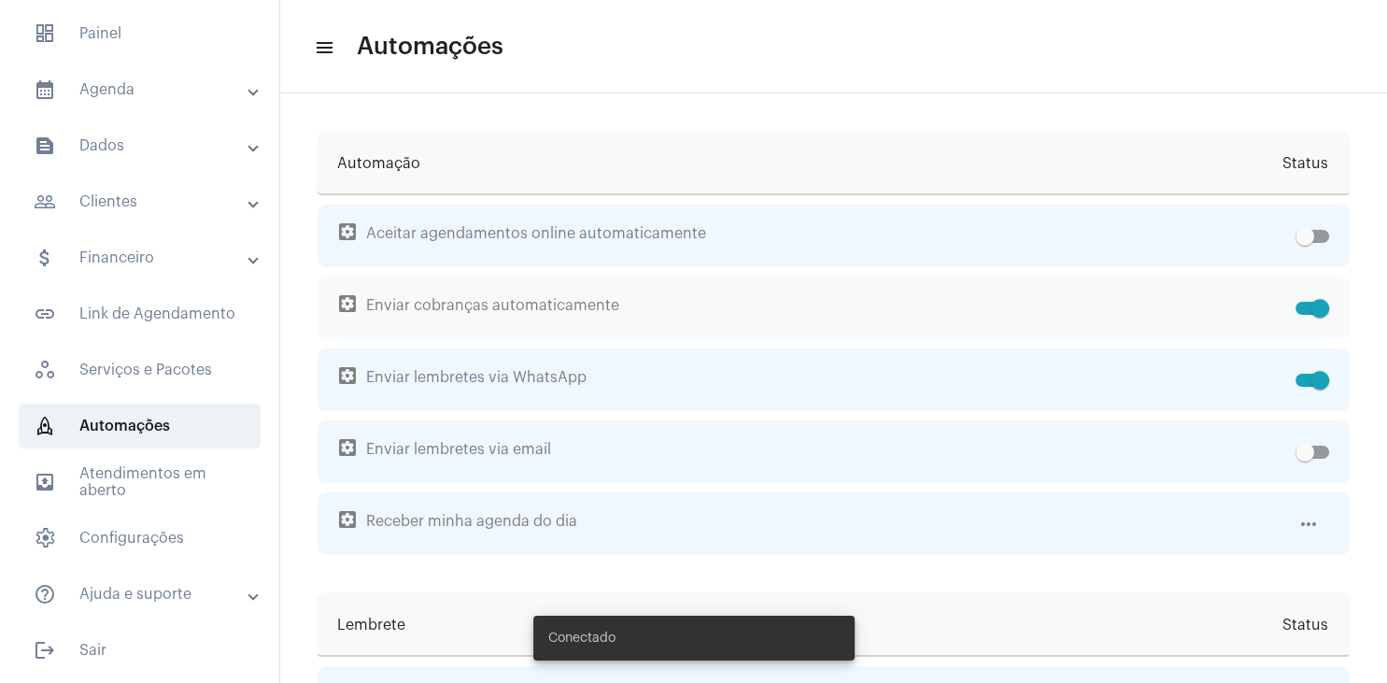
click at [1306, 299] on label at bounding box center [1313, 308] width 34 height 22
click at [1305, 315] on input "checkbox" at bounding box center [1304, 315] width 1 height 1
checkbox input "false"
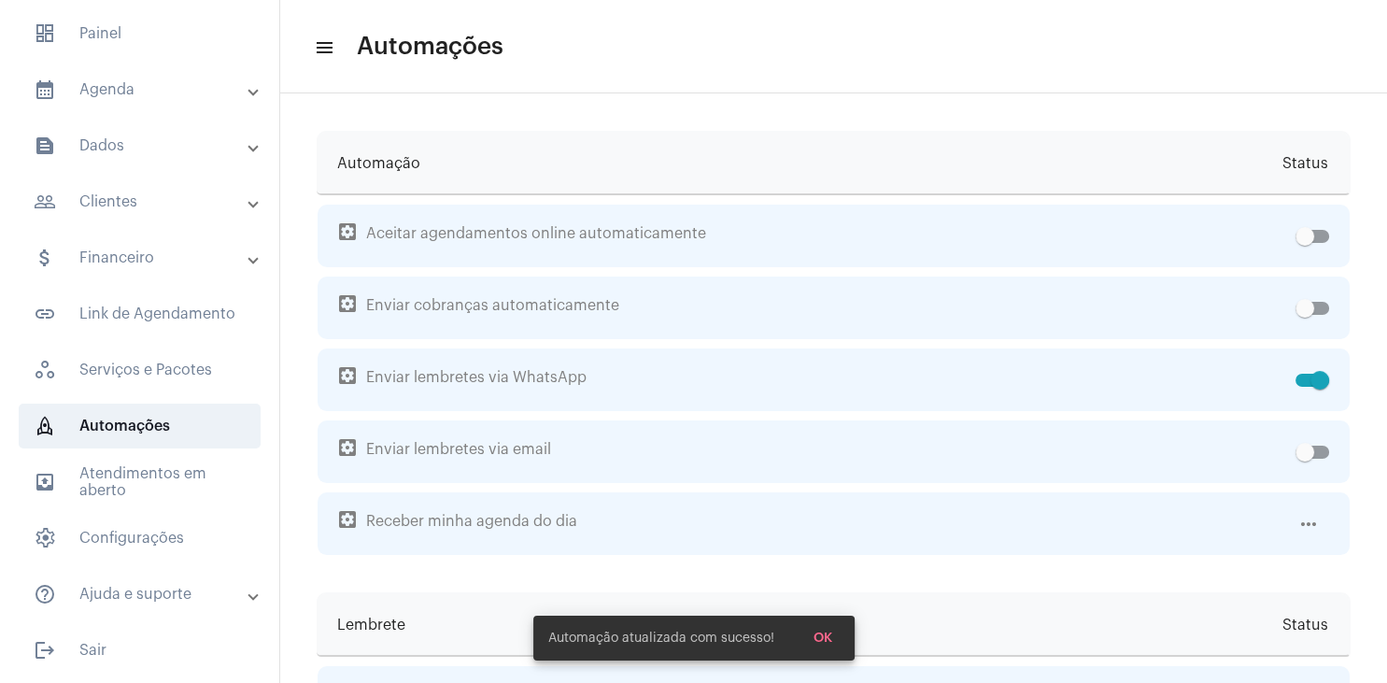
click at [813, 637] on button "OK" at bounding box center [823, 638] width 49 height 34
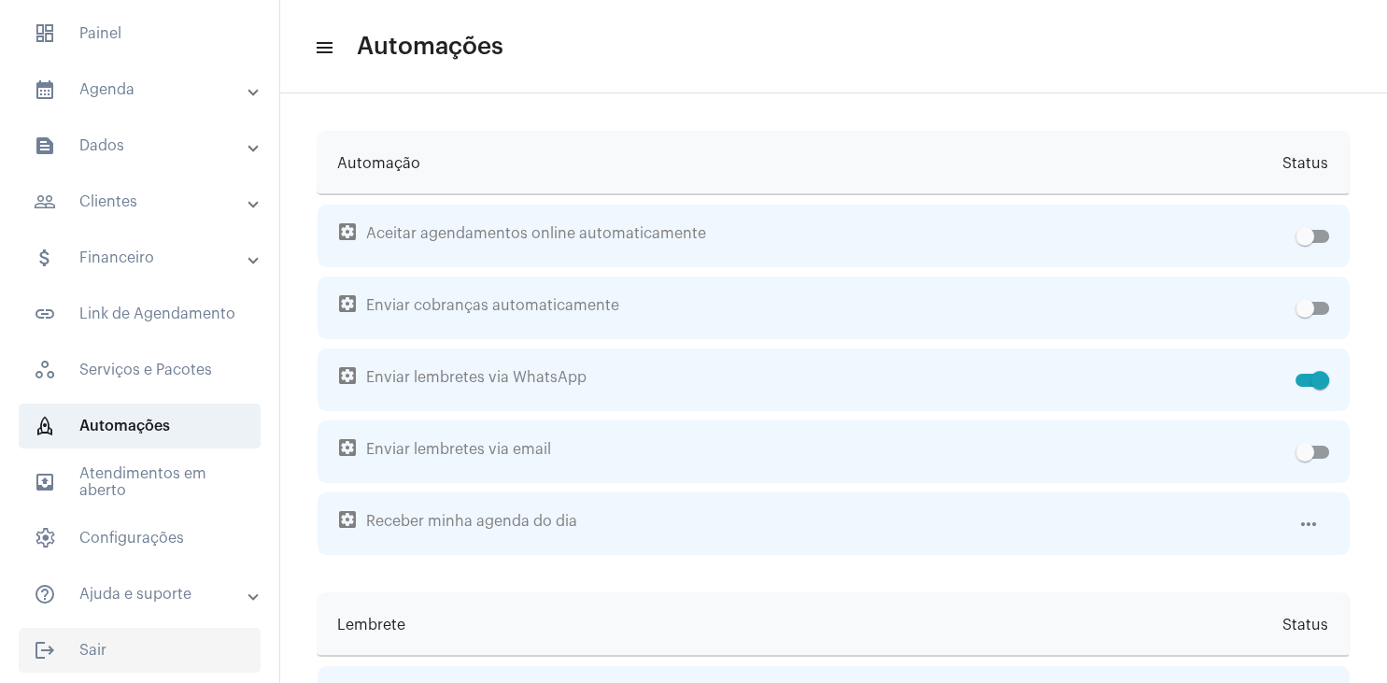
click at [97, 658] on span "logout Sair" at bounding box center [140, 650] width 242 height 45
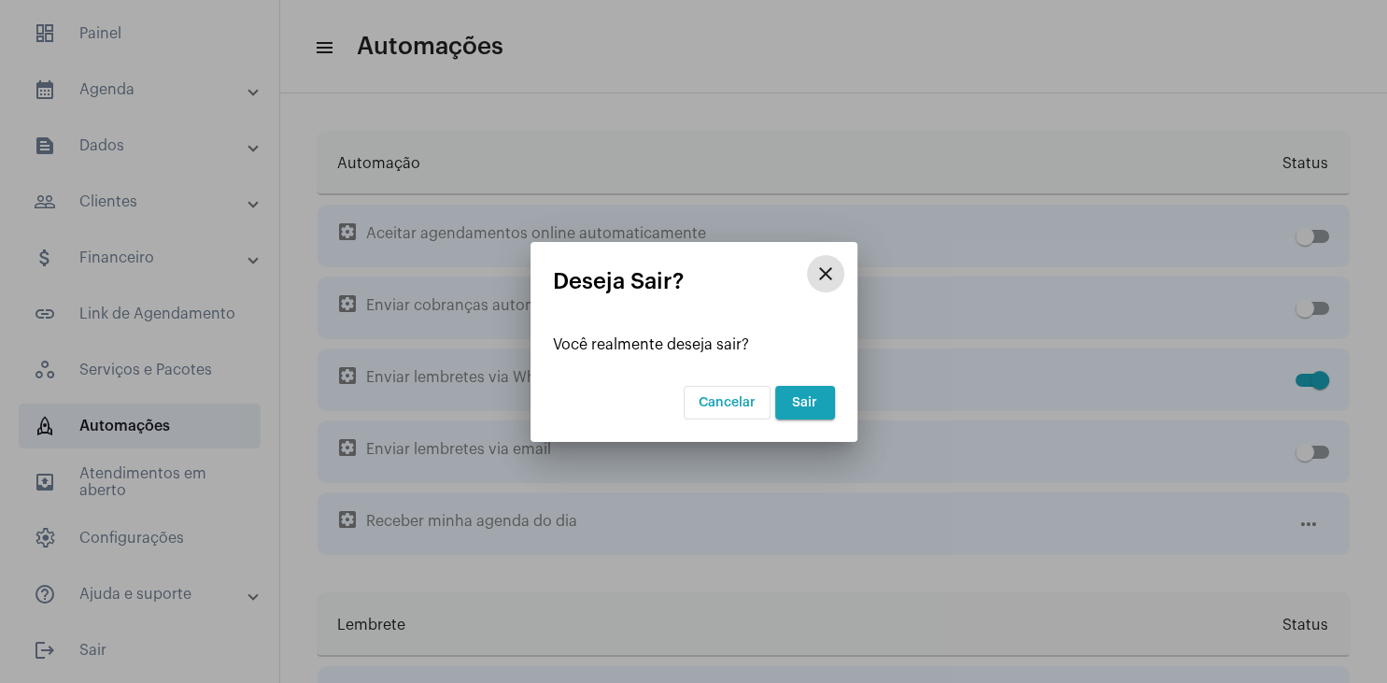
click at [807, 404] on span "Sair" at bounding box center [804, 402] width 25 height 13
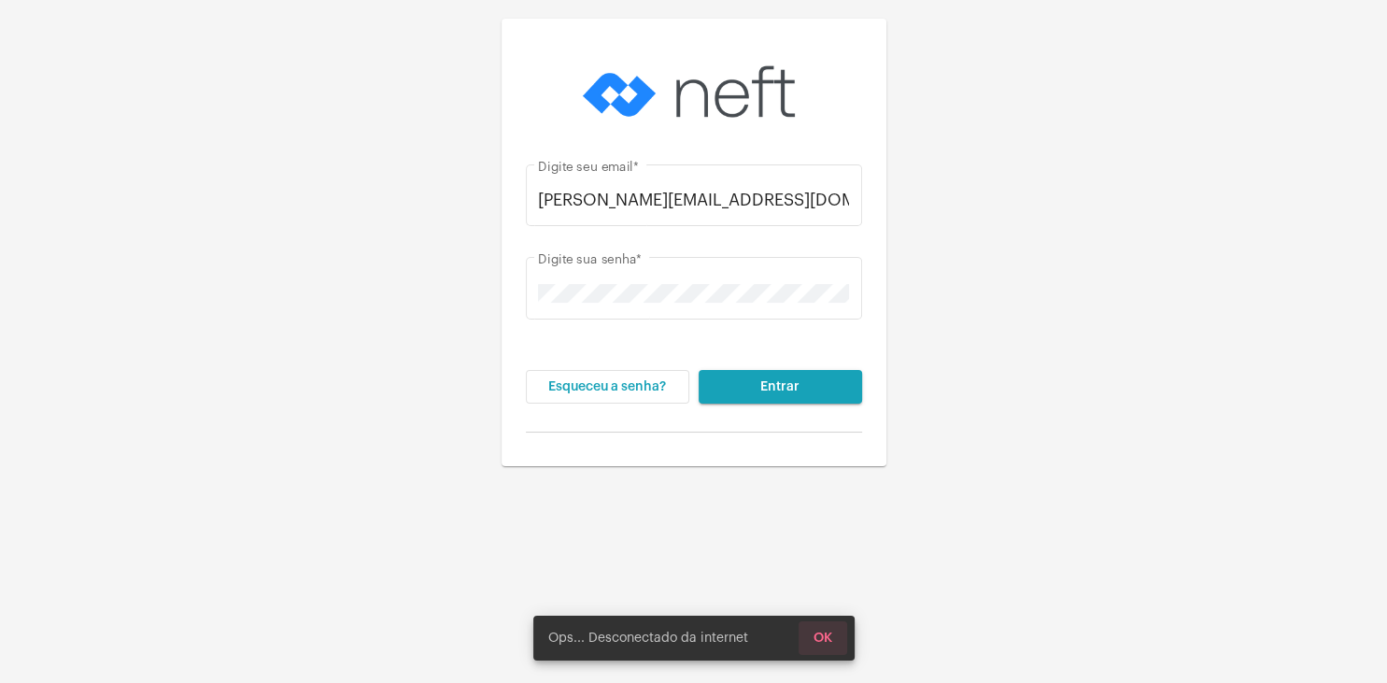
click at [826, 640] on span "OK" at bounding box center [823, 638] width 19 height 13
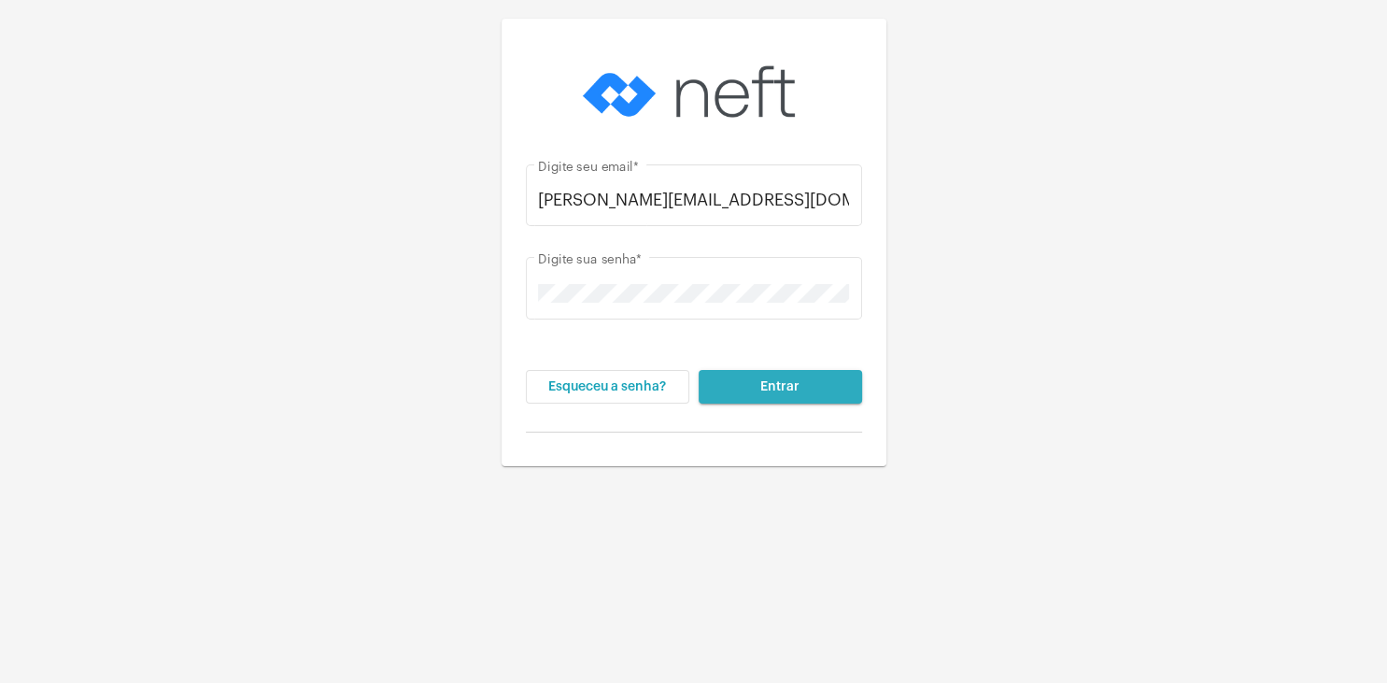
click at [810, 392] on button "Entrar" at bounding box center [781, 387] width 164 height 34
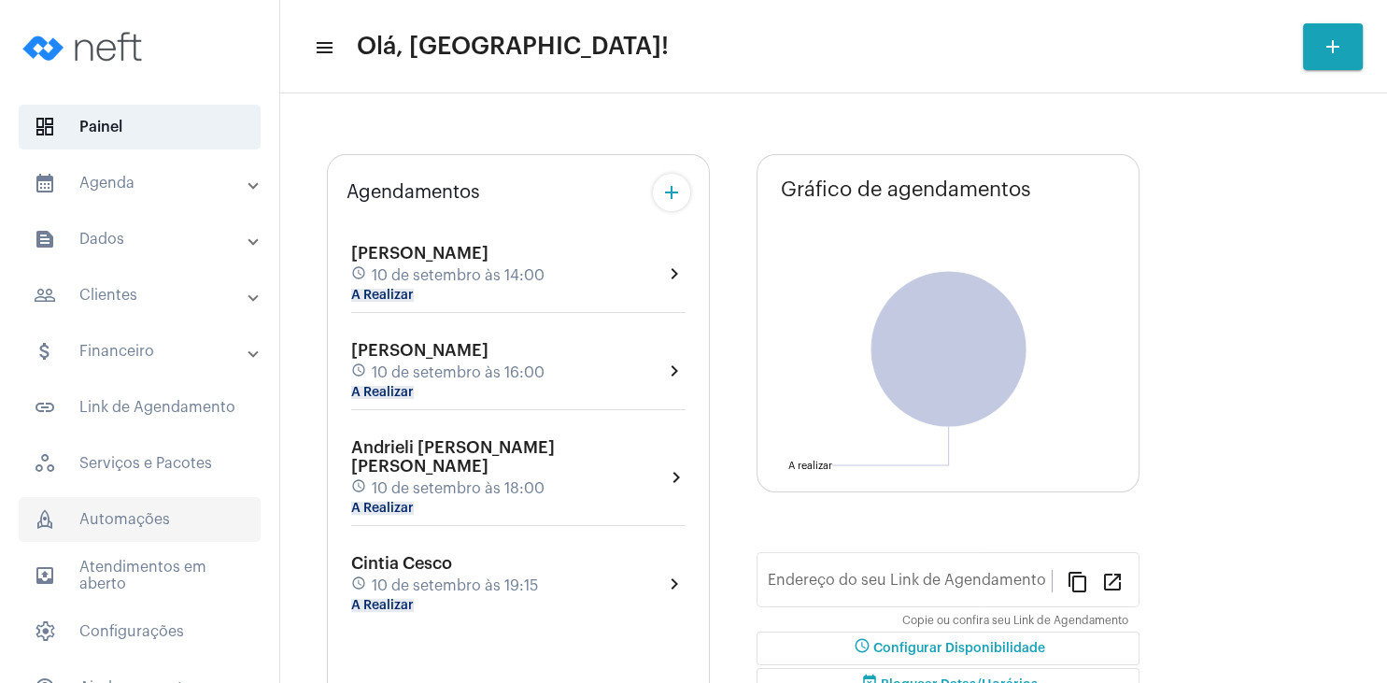
click at [136, 508] on span "rocket_outlined Automações" at bounding box center [140, 519] width 242 height 45
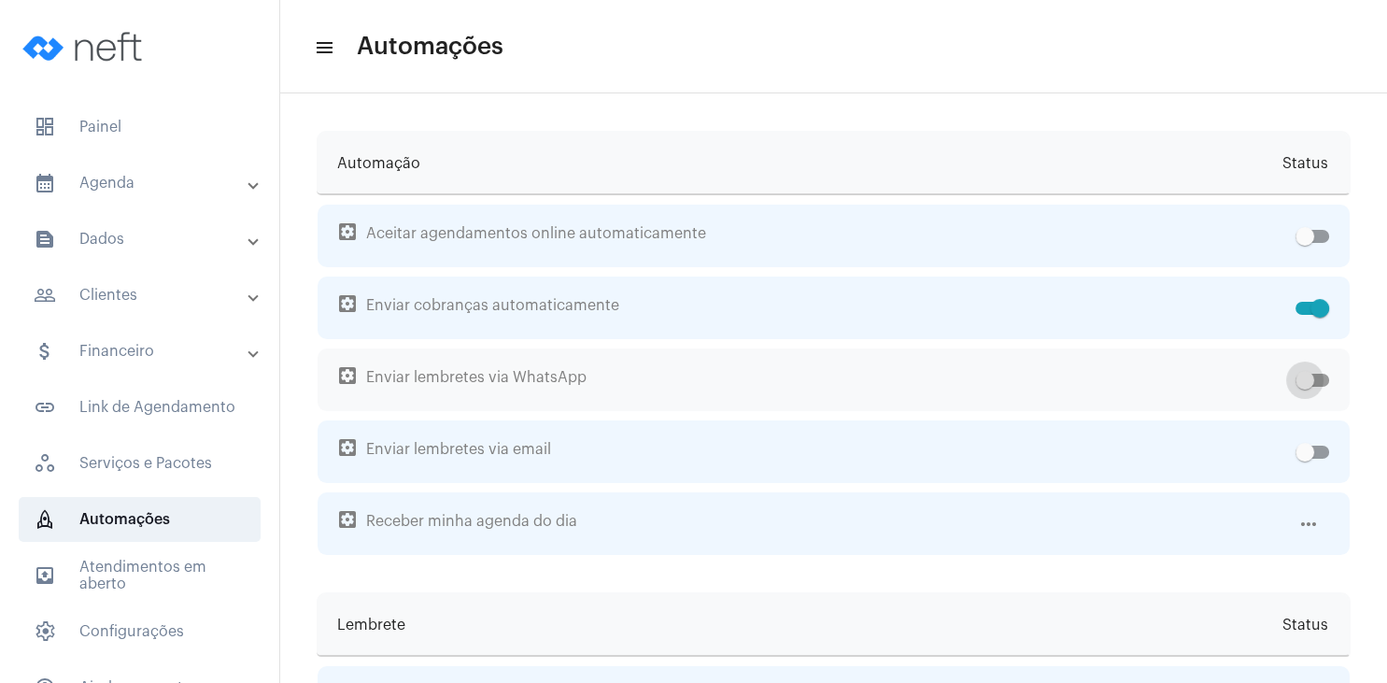
click at [1326, 378] on span at bounding box center [1313, 380] width 34 height 13
click at [1305, 387] on input "checkbox" at bounding box center [1304, 387] width 1 height 1
checkbox input "true"
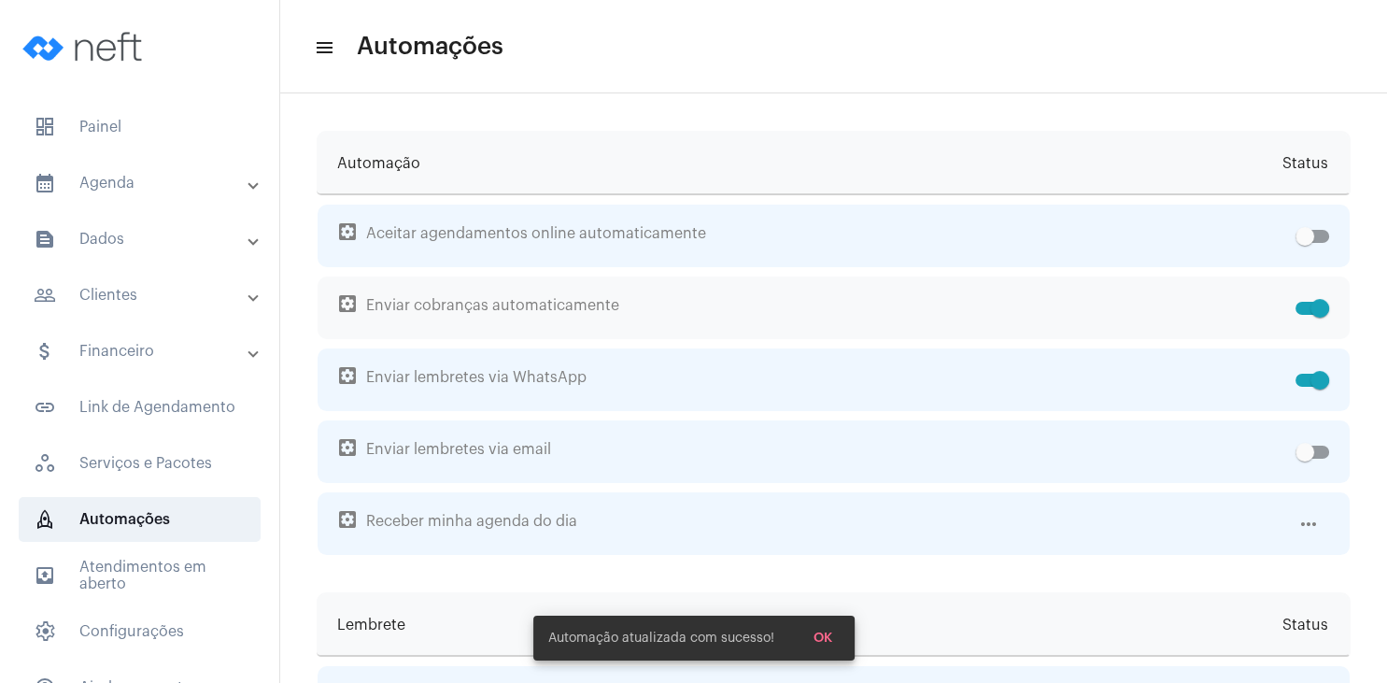
click at [1302, 313] on span at bounding box center [1313, 308] width 34 height 13
click at [1304, 315] on input "checkbox" at bounding box center [1304, 315] width 1 height 1
checkbox input "false"
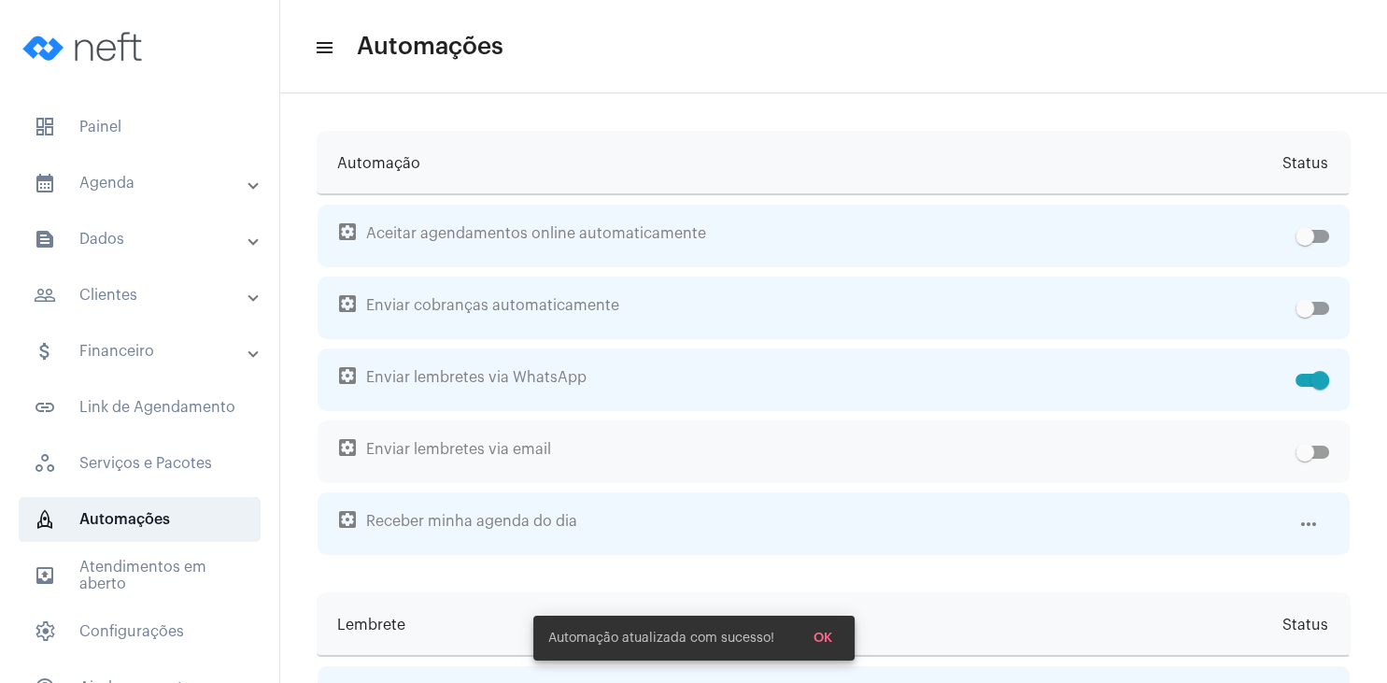
click at [1326, 453] on span at bounding box center [1313, 452] width 34 height 13
click at [1305, 459] on input "checkbox" at bounding box center [1304, 459] width 1 height 1
checkbox input "true"
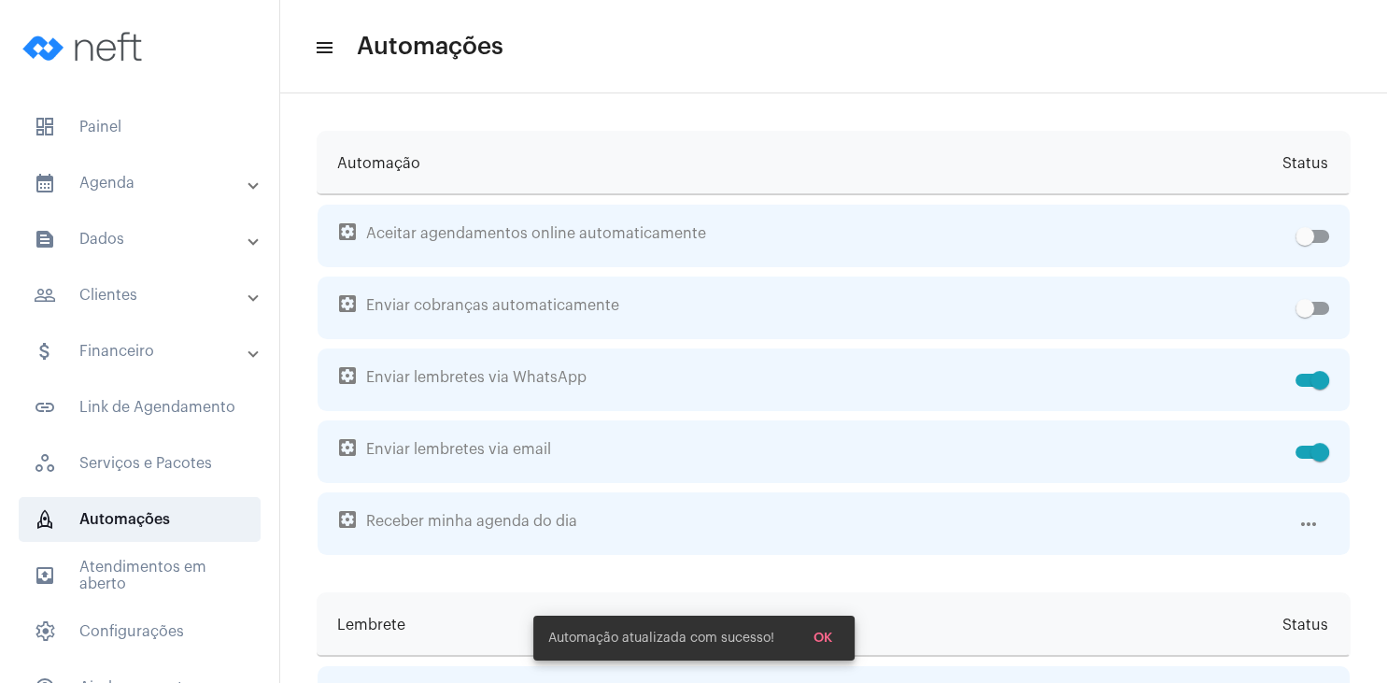
click at [1168, 627] on div "Lembrete Status" at bounding box center [834, 624] width 1034 height 64
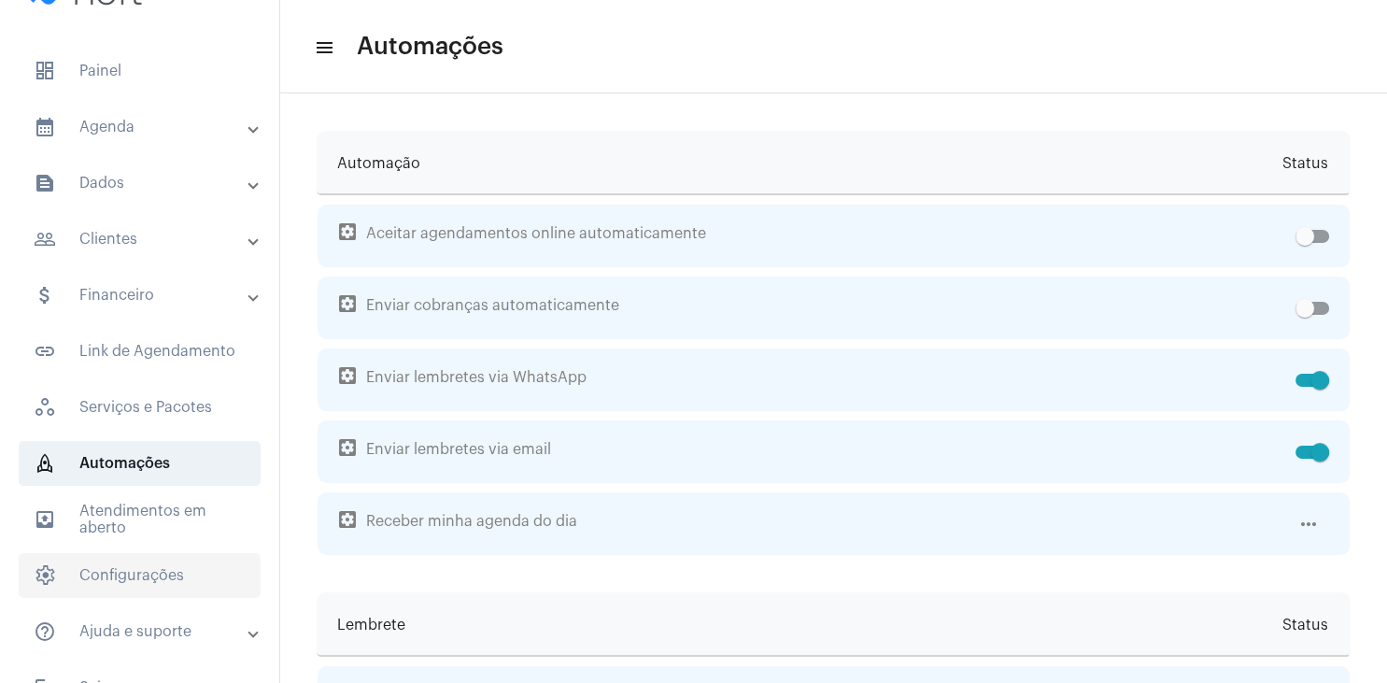
scroll to position [93, 0]
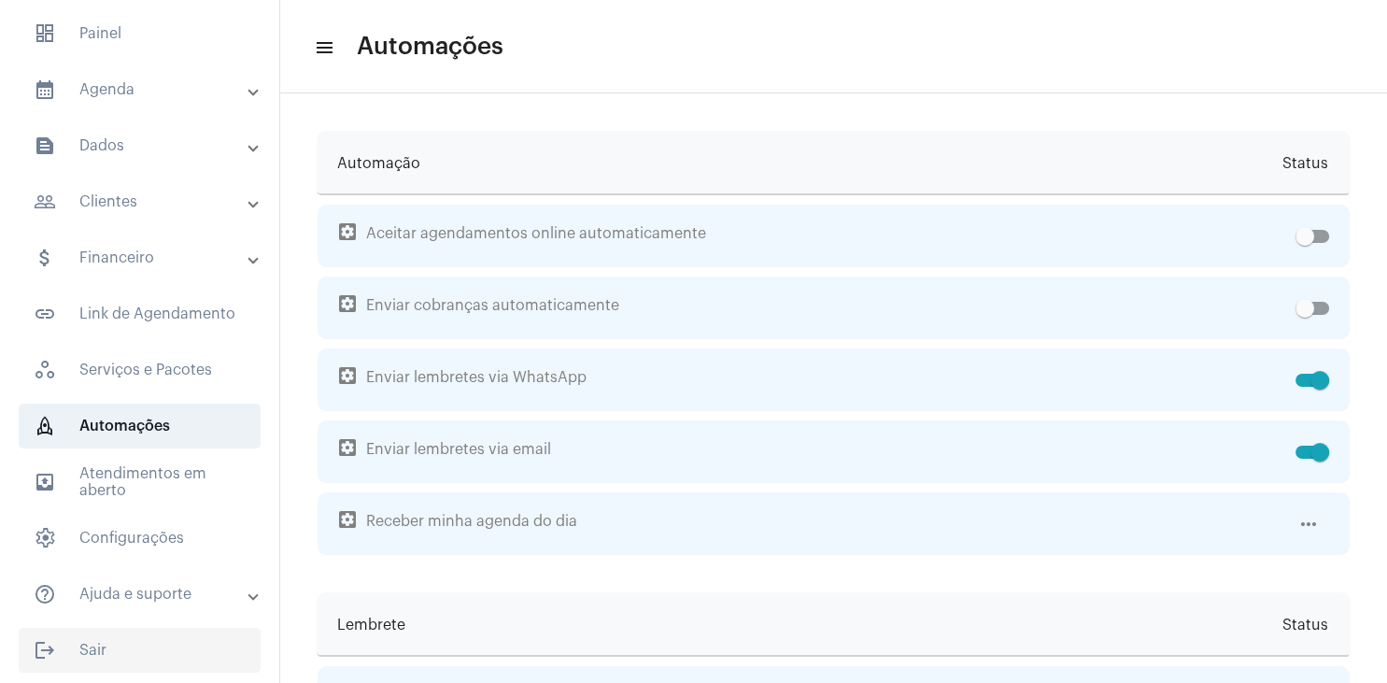
click at [110, 647] on span "logout Sair" at bounding box center [140, 650] width 242 height 45
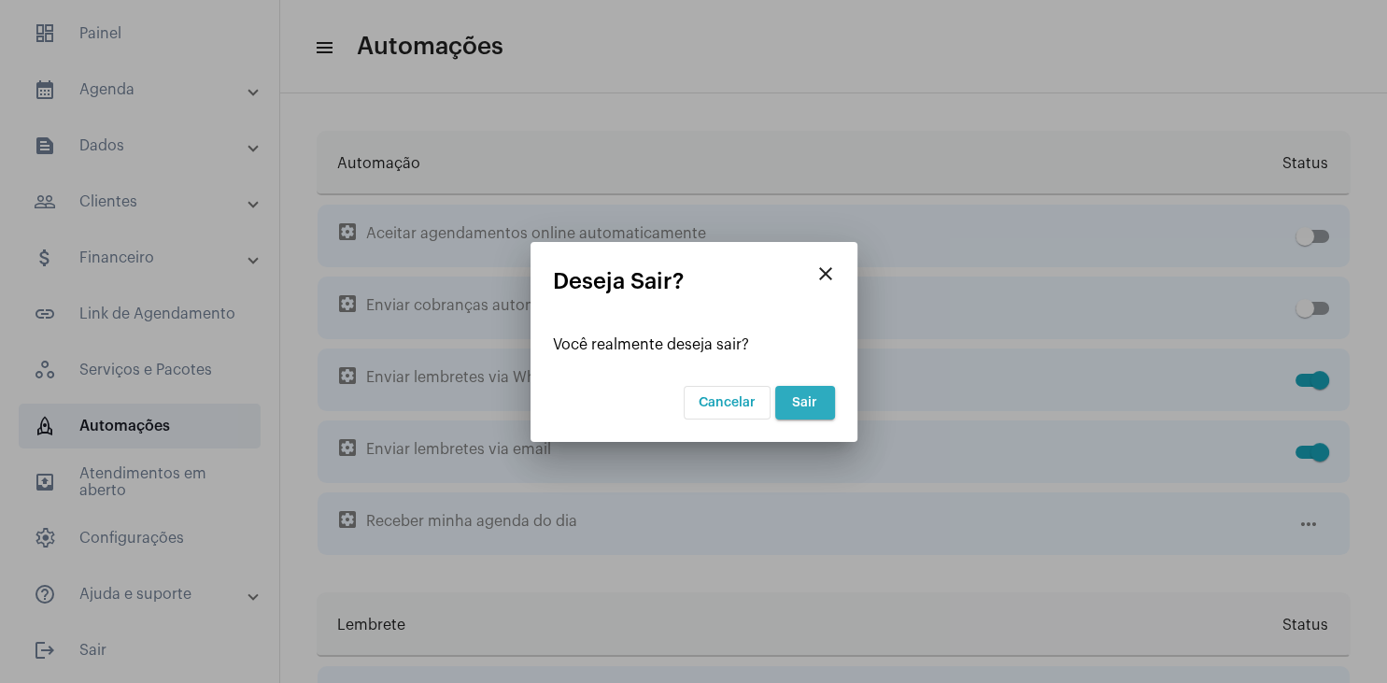
click at [802, 402] on span "Sair" at bounding box center [804, 402] width 25 height 13
